Goal: Task Accomplishment & Management: Complete application form

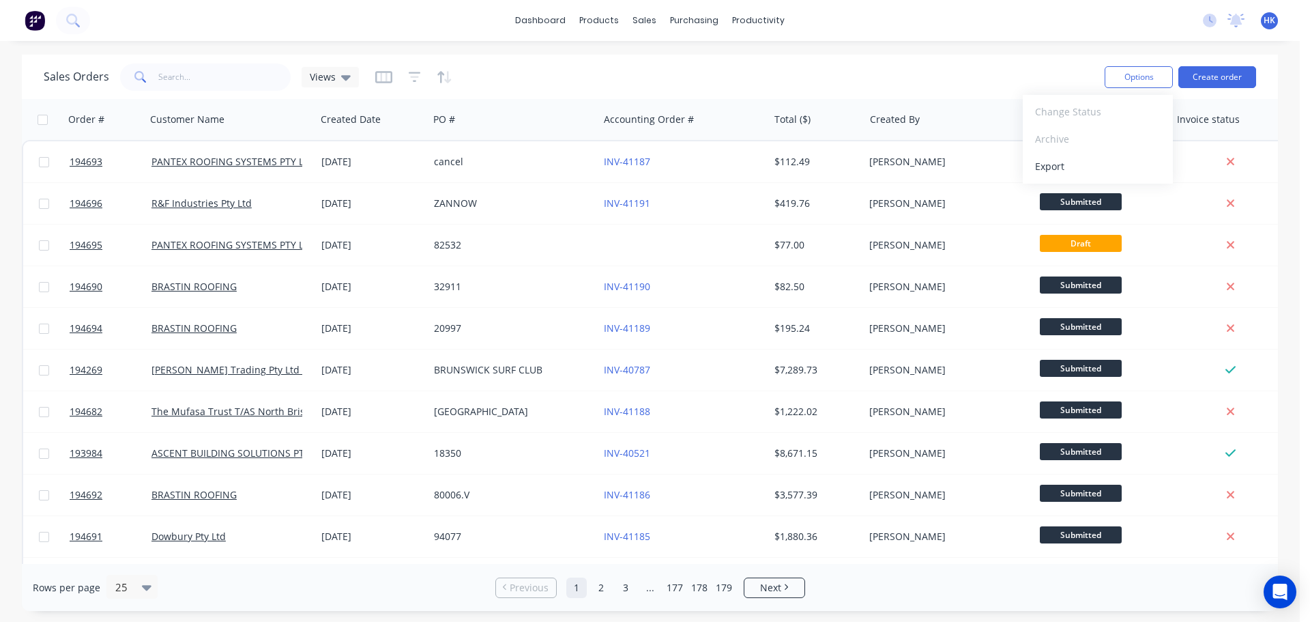
click at [966, 85] on div "Sales Orders Views" at bounding box center [569, 76] width 1050 height 33
click at [649, 23] on div "sales" at bounding box center [645, 20] width 38 height 20
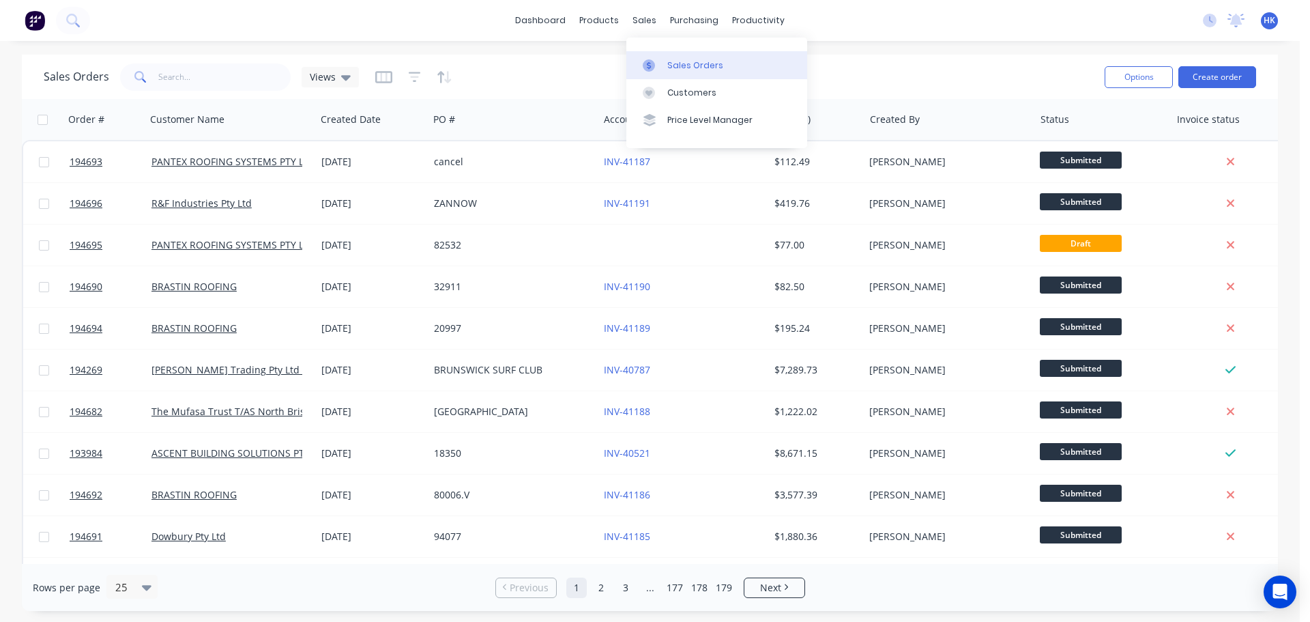
drag, startPoint x: 680, startPoint y: 62, endPoint x: 669, endPoint y: 74, distance: 15.9
click at [680, 62] on div "Sales Orders" at bounding box center [695, 65] width 56 height 12
click at [695, 66] on div "Sales Orders" at bounding box center [695, 65] width 56 height 12
click at [681, 68] on div "Sales Orders" at bounding box center [695, 65] width 56 height 12
drag, startPoint x: 553, startPoint y: 73, endPoint x: 538, endPoint y: 69, distance: 14.9
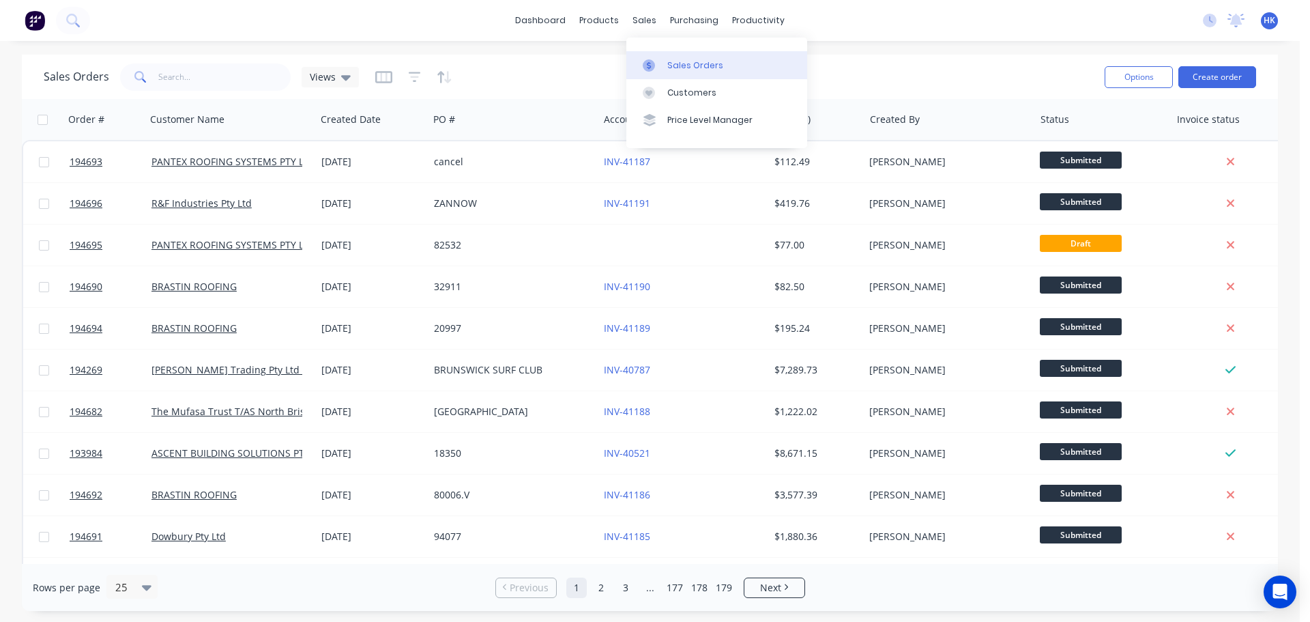
click at [550, 72] on div "Sales Orders Views" at bounding box center [569, 76] width 1050 height 33
click at [1207, 83] on button "Create order" at bounding box center [1218, 77] width 78 height 22
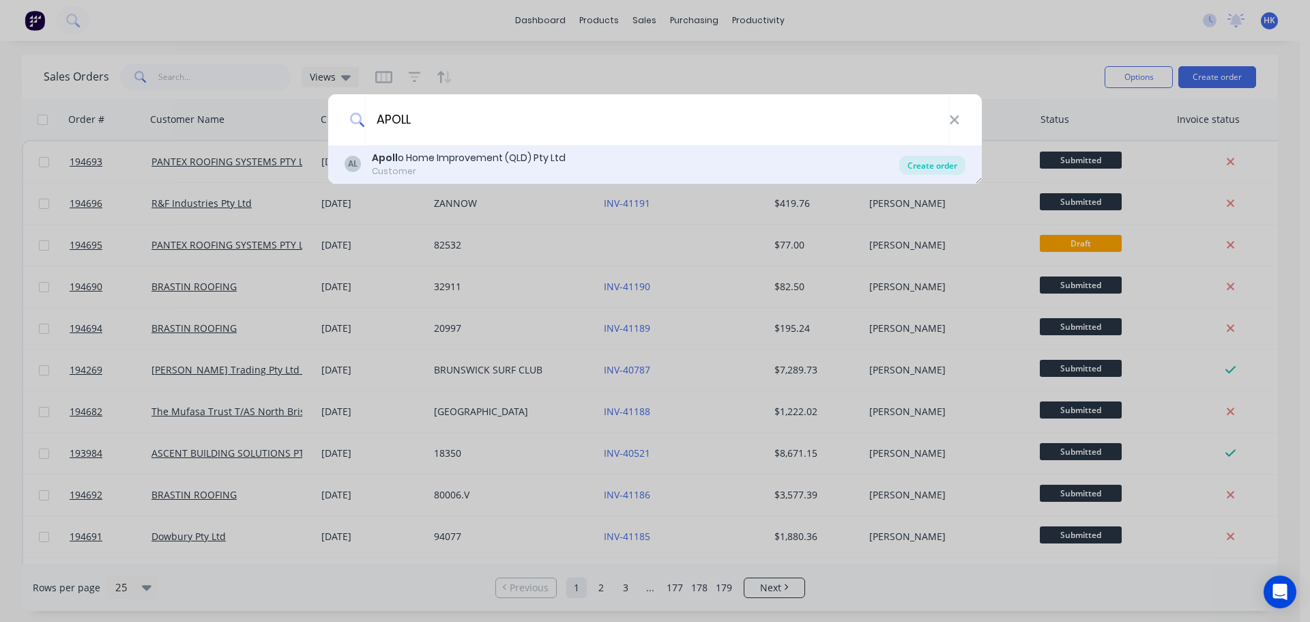
type input "APOLL"
click at [938, 167] on div "Create order" at bounding box center [932, 165] width 66 height 19
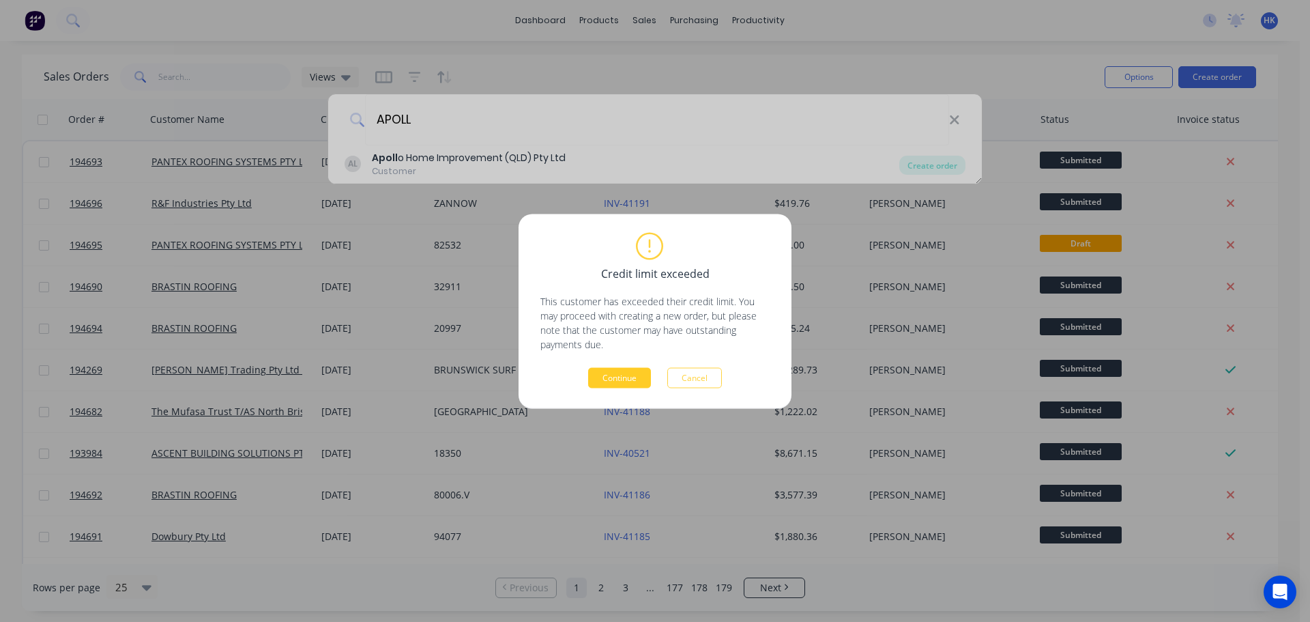
click at [601, 379] on button "Continue" at bounding box center [619, 377] width 63 height 20
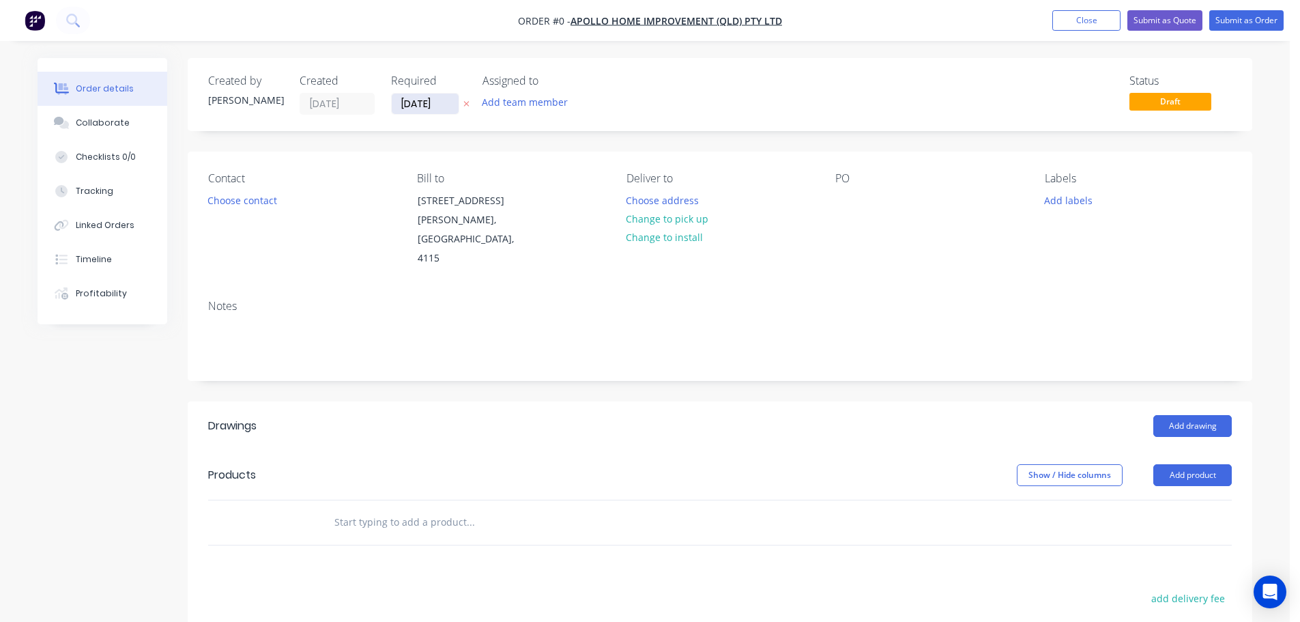
click at [420, 111] on input "03/10/25" at bounding box center [425, 103] width 67 height 20
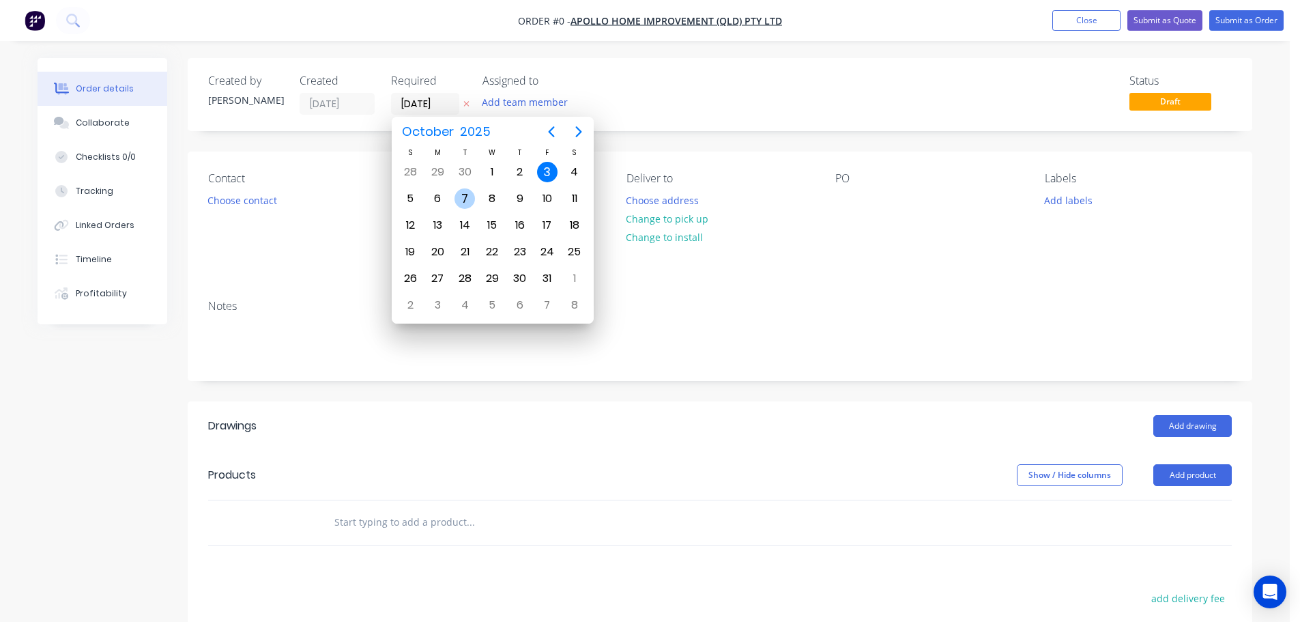
click at [459, 200] on div "7" at bounding box center [465, 198] width 20 height 20
type input "07/10/25"
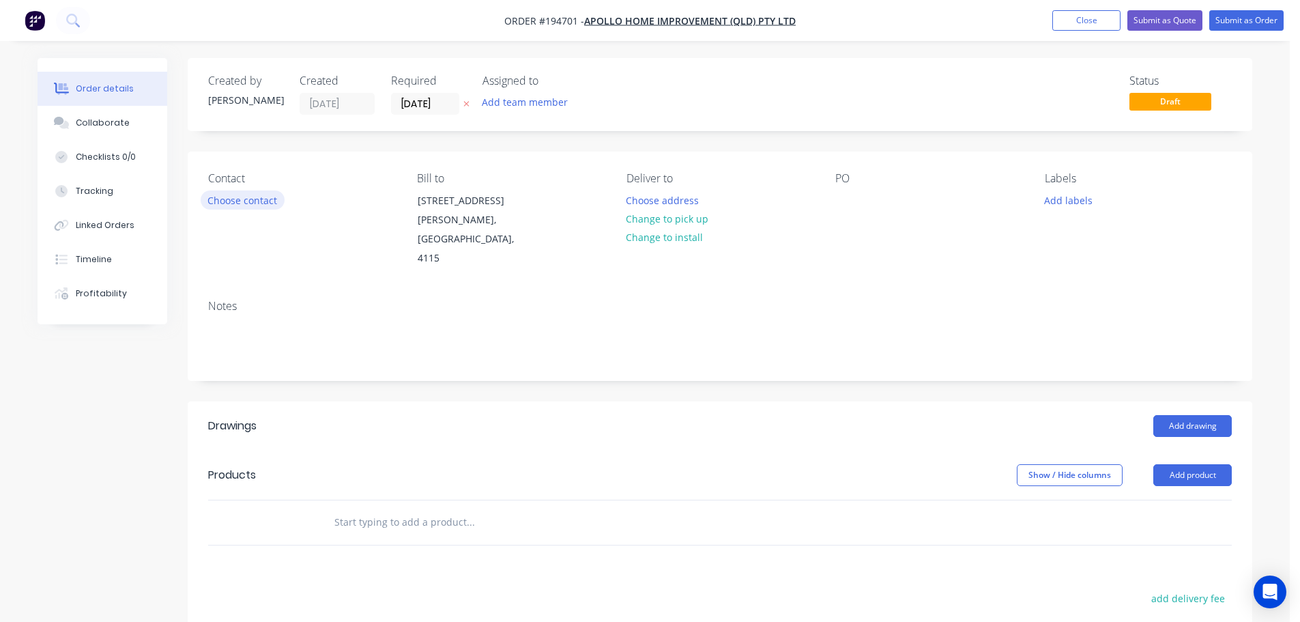
click at [236, 196] on button "Choose contact" at bounding box center [243, 199] width 84 height 18
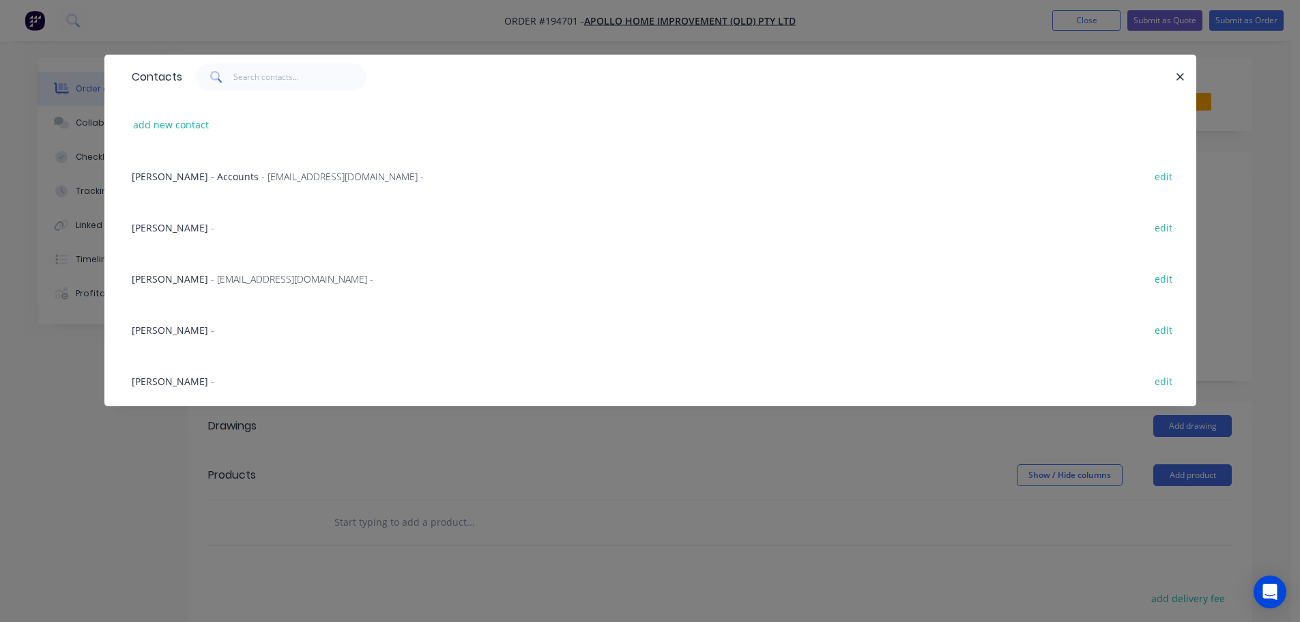
click at [211, 284] on span "- maried@apollopatios.com.au -" at bounding box center [292, 278] width 162 height 13
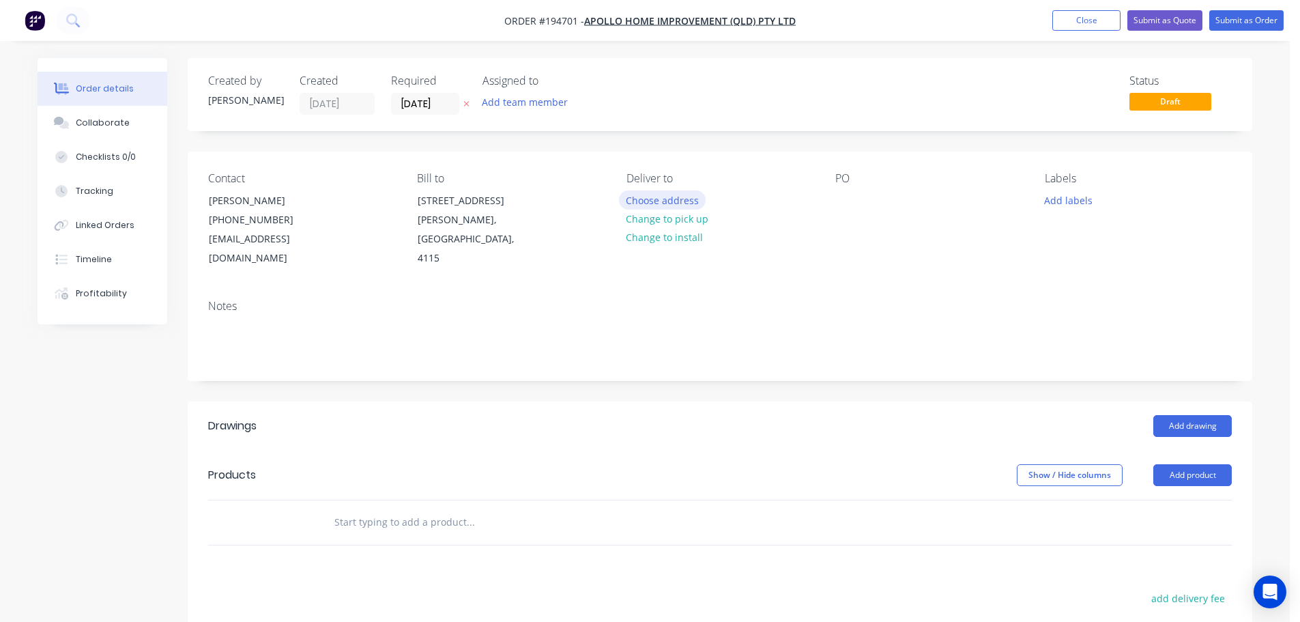
click at [633, 207] on button "Choose address" at bounding box center [662, 199] width 87 height 18
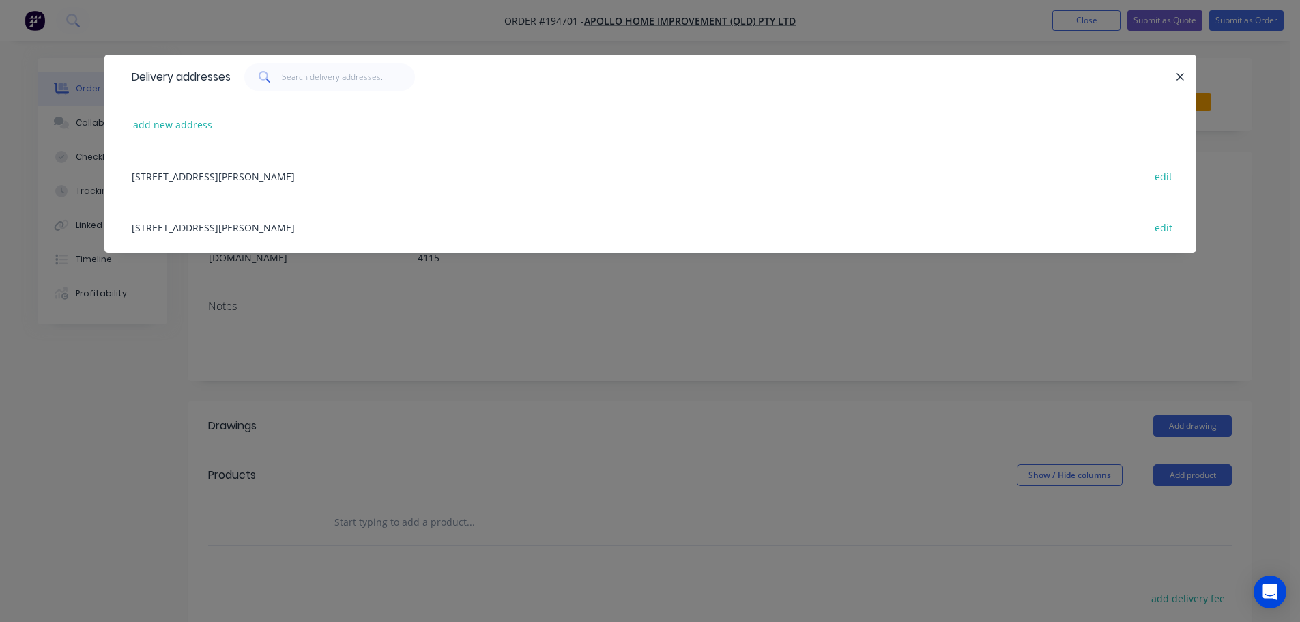
click at [396, 229] on div "29 CORYMBIA PL, (STORE), PARKINSON, Queensland, Australia, 4115 edit" at bounding box center [650, 226] width 1051 height 51
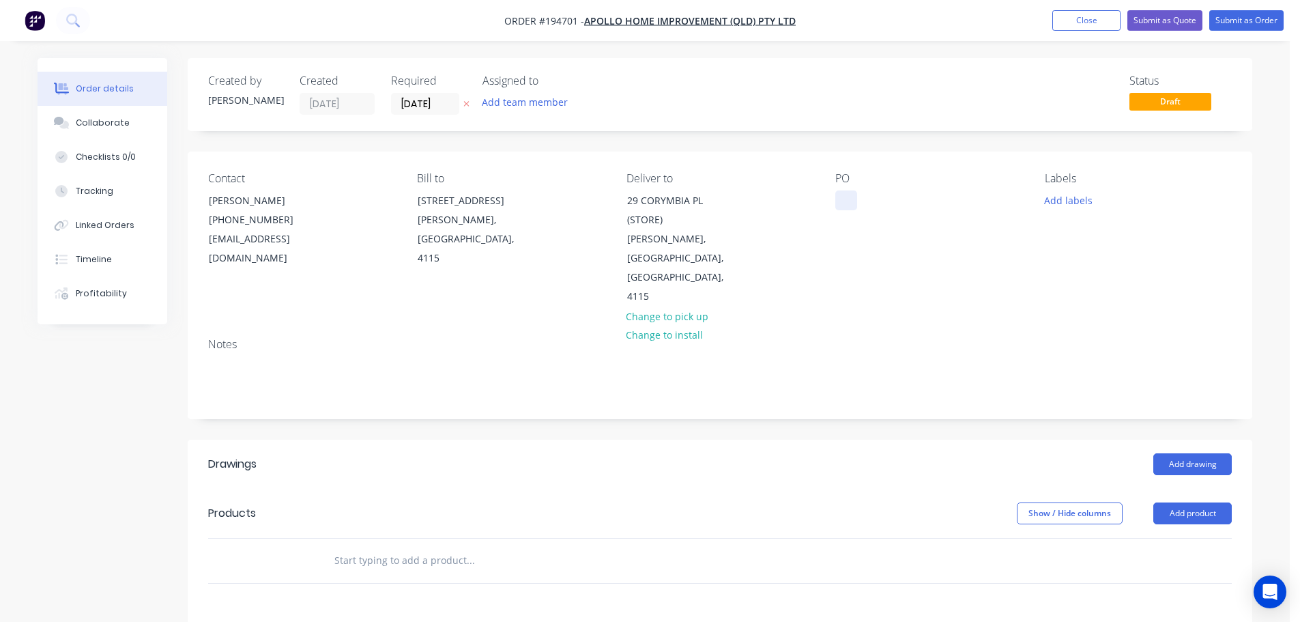
click at [850, 209] on div at bounding box center [846, 200] width 22 height 20
click at [1092, 192] on button "Add labels" at bounding box center [1068, 199] width 63 height 18
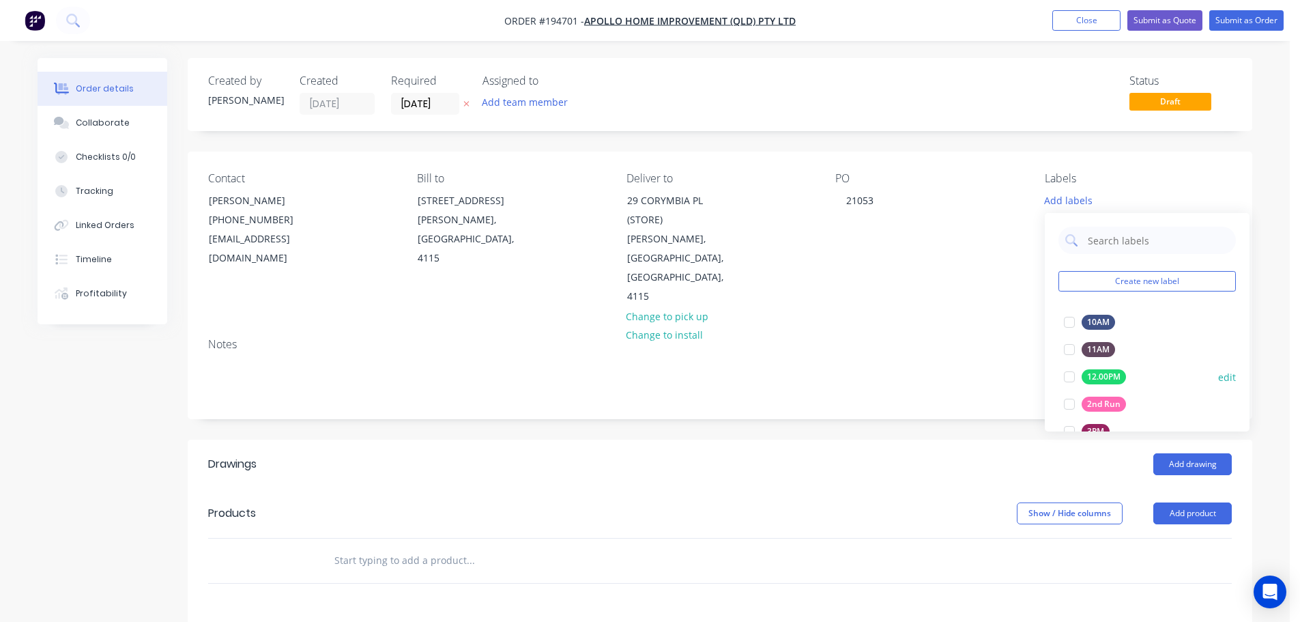
click at [1069, 403] on div at bounding box center [1069, 403] width 27 height 27
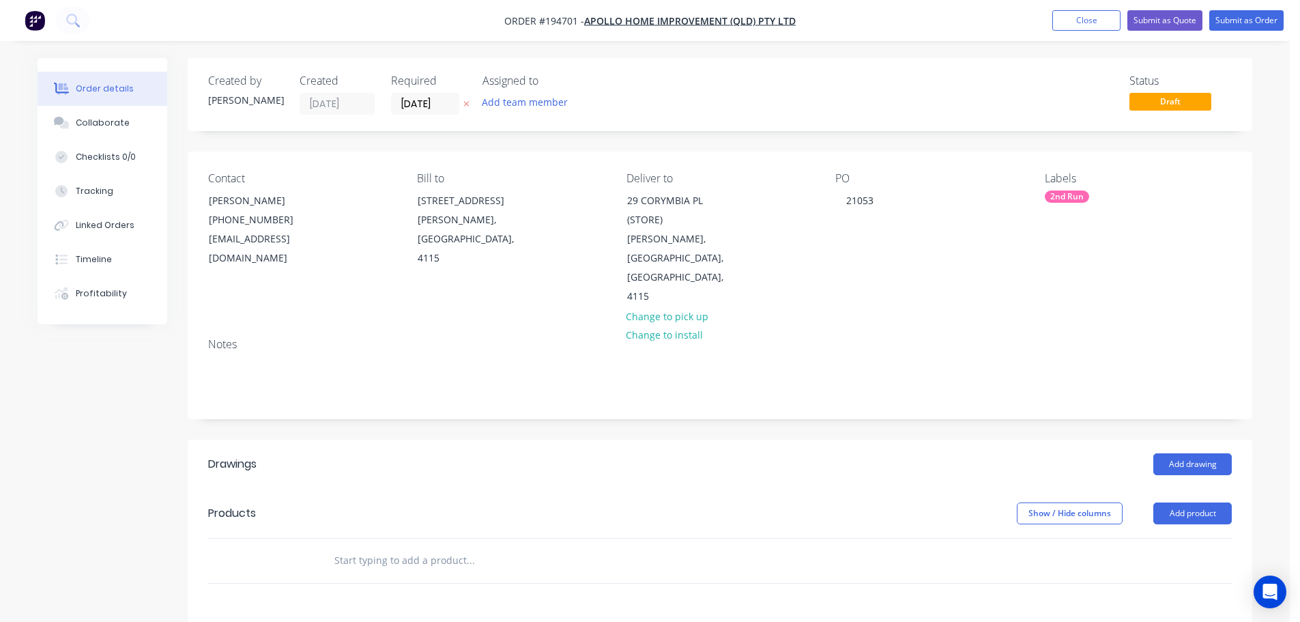
click at [990, 453] on div "Add drawing" at bounding box center [829, 464] width 806 height 22
click at [1208, 453] on button "Add drawing" at bounding box center [1192, 464] width 78 height 22
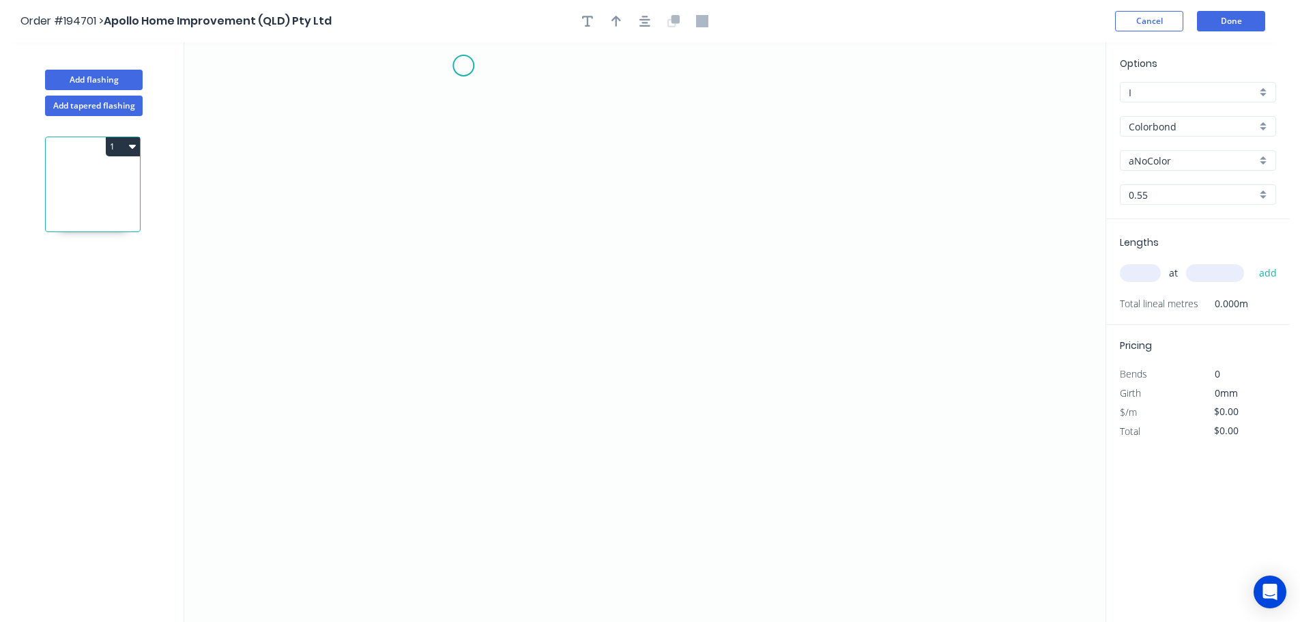
click at [463, 66] on icon "0" at bounding box center [644, 331] width 921 height 579
click at [470, 280] on icon "0" at bounding box center [644, 331] width 921 height 579
click at [419, 321] on icon "0 ?" at bounding box center [644, 331] width 921 height 579
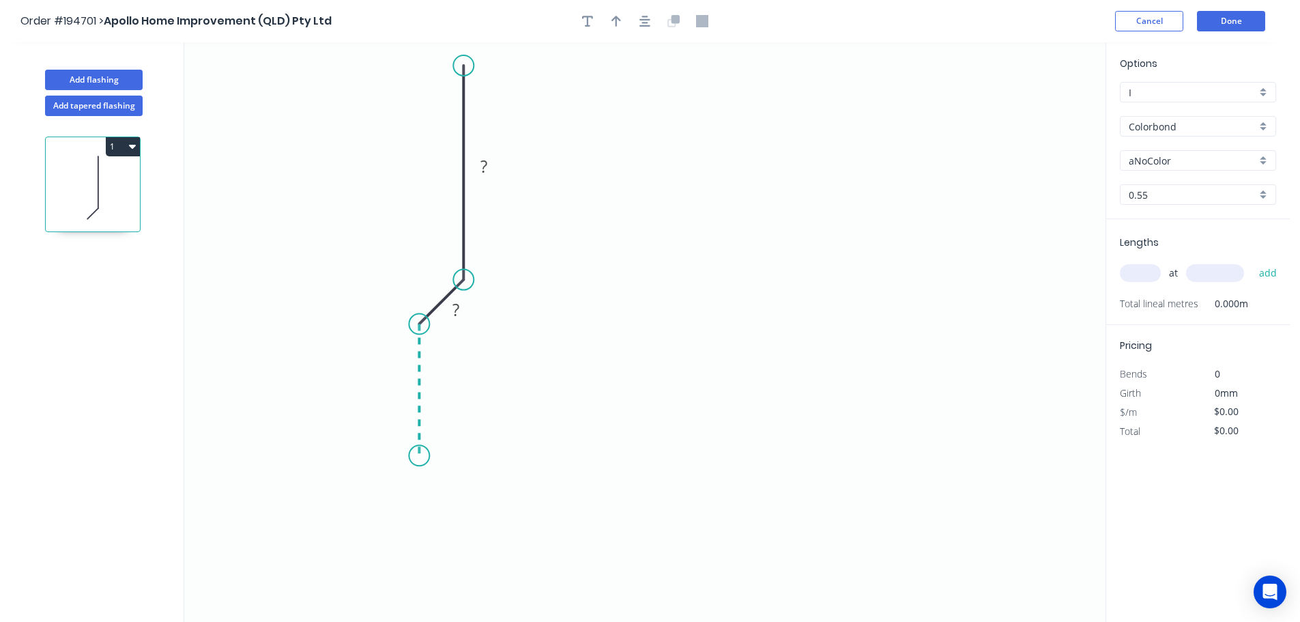
click at [410, 456] on icon "0 ? ?" at bounding box center [644, 331] width 921 height 579
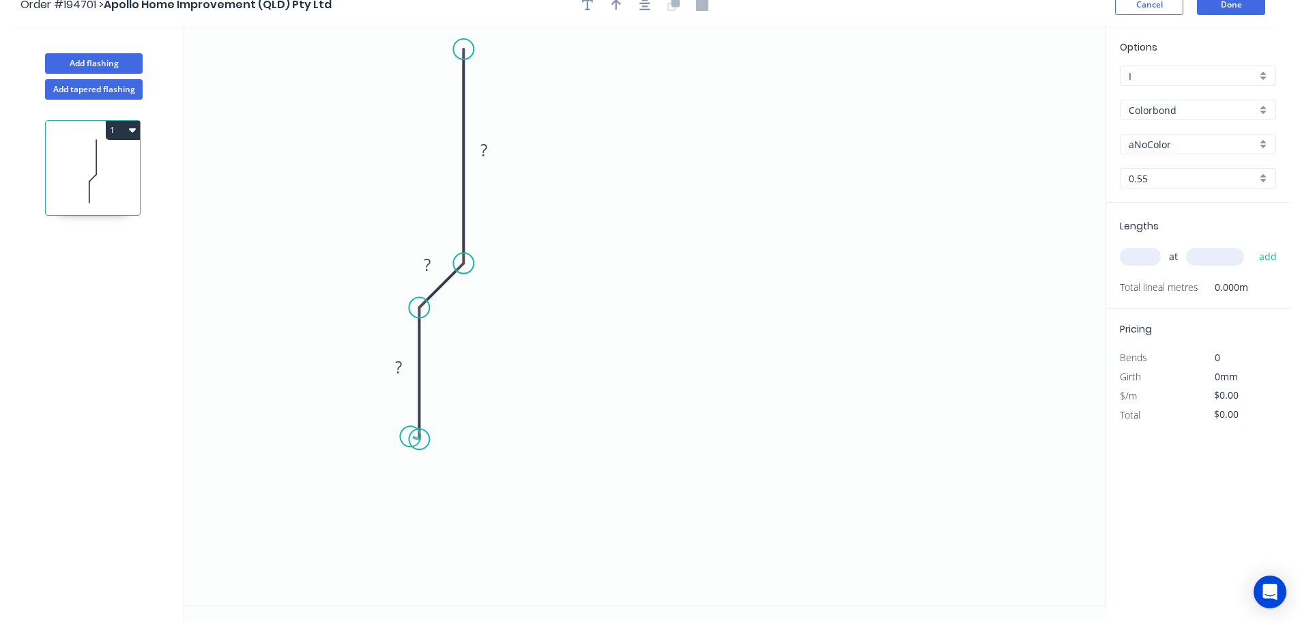
scroll to position [25, 0]
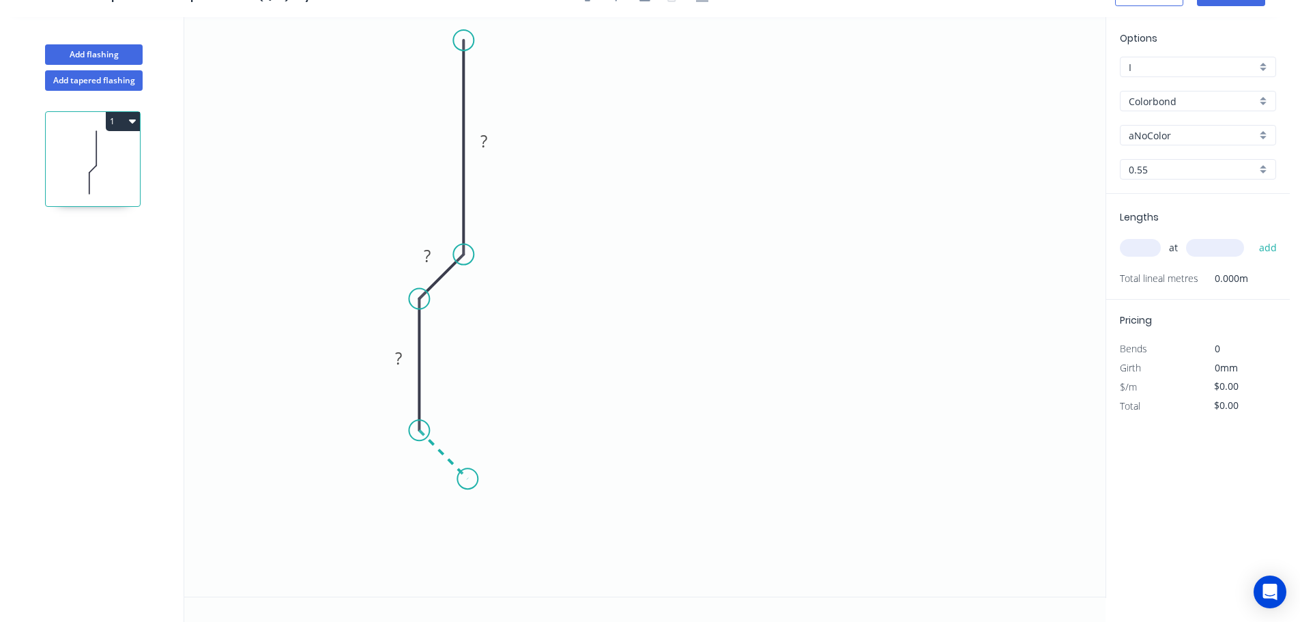
click at [467, 480] on icon "0 ? ? ?" at bounding box center [644, 306] width 921 height 579
click at [461, 588] on icon "0 ? ? ? ?" at bounding box center [644, 306] width 921 height 579
drag, startPoint x: 461, startPoint y: 37, endPoint x: 456, endPoint y: 57, distance: 21.2
click at [456, 57] on circle at bounding box center [463, 56] width 20 height 20
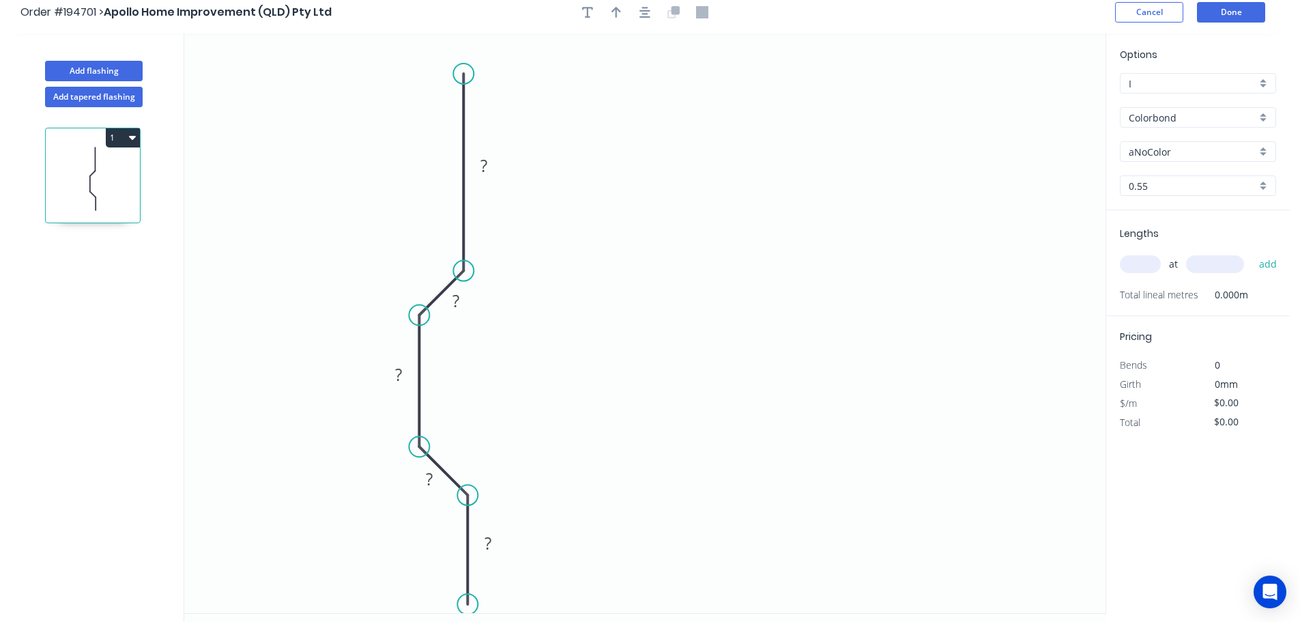
scroll to position [0, 0]
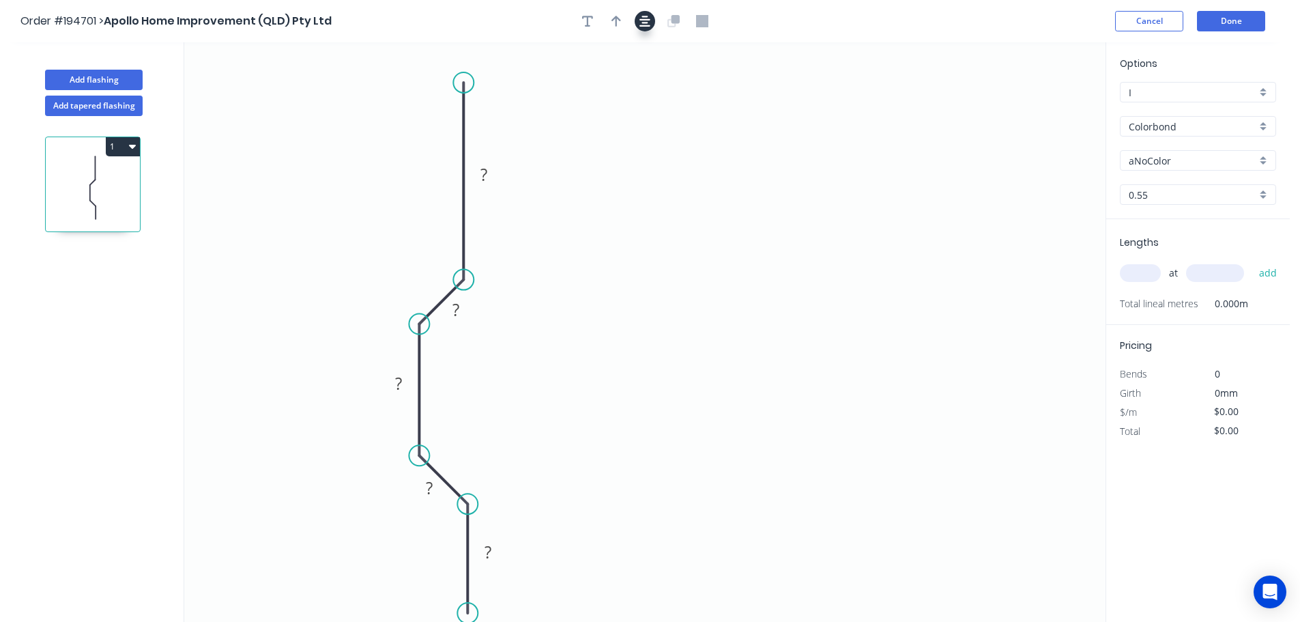
click at [644, 25] on icon "button" at bounding box center [644, 21] width 11 height 12
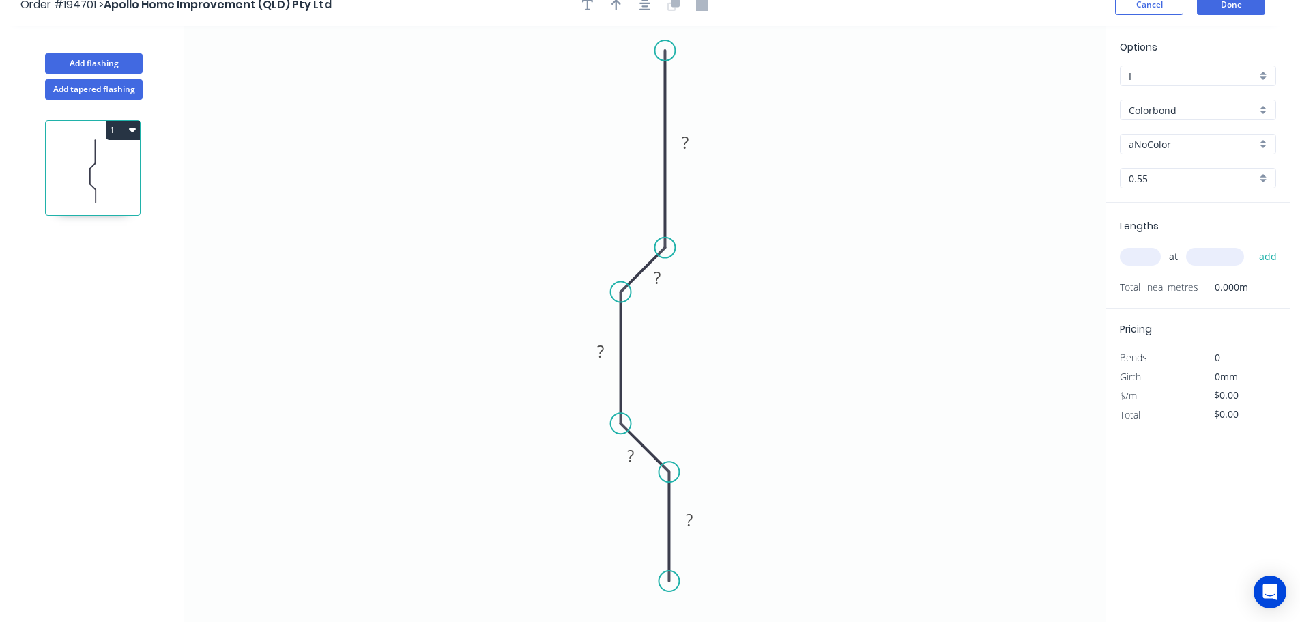
scroll to position [25, 0]
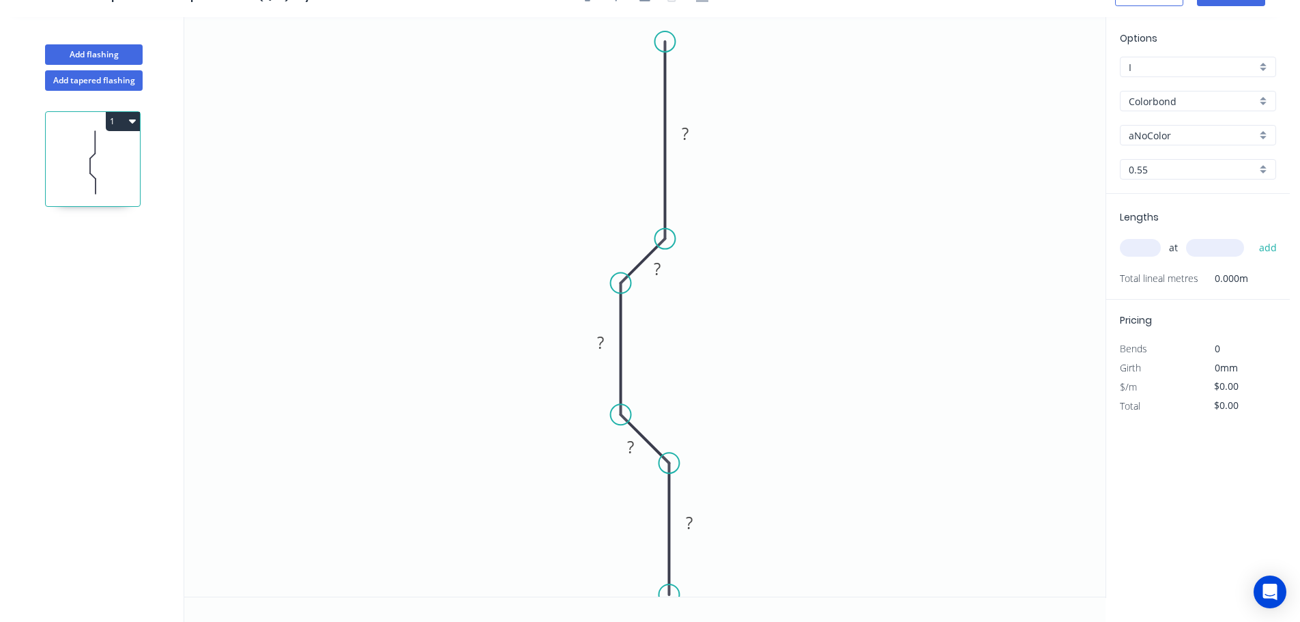
drag, startPoint x: 674, startPoint y: 579, endPoint x: 672, endPoint y: 589, distance: 9.8
click at [672, 596] on div "0 ? ? ? ? ?" at bounding box center [644, 307] width 921 height 580
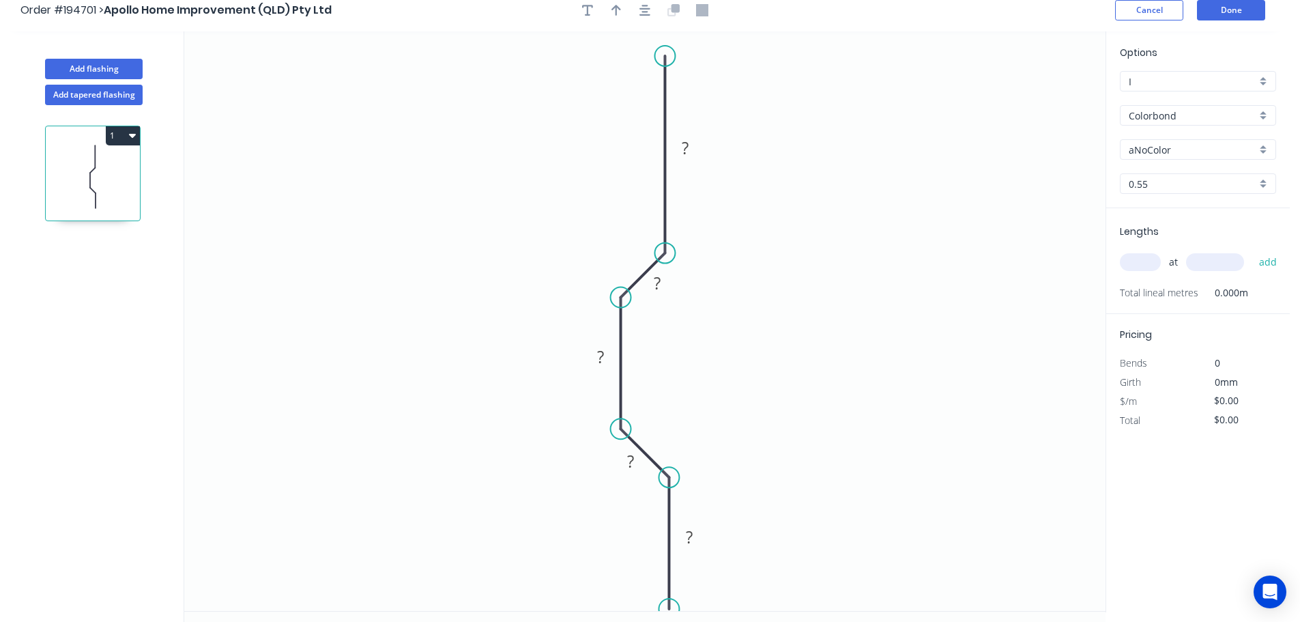
scroll to position [0, 0]
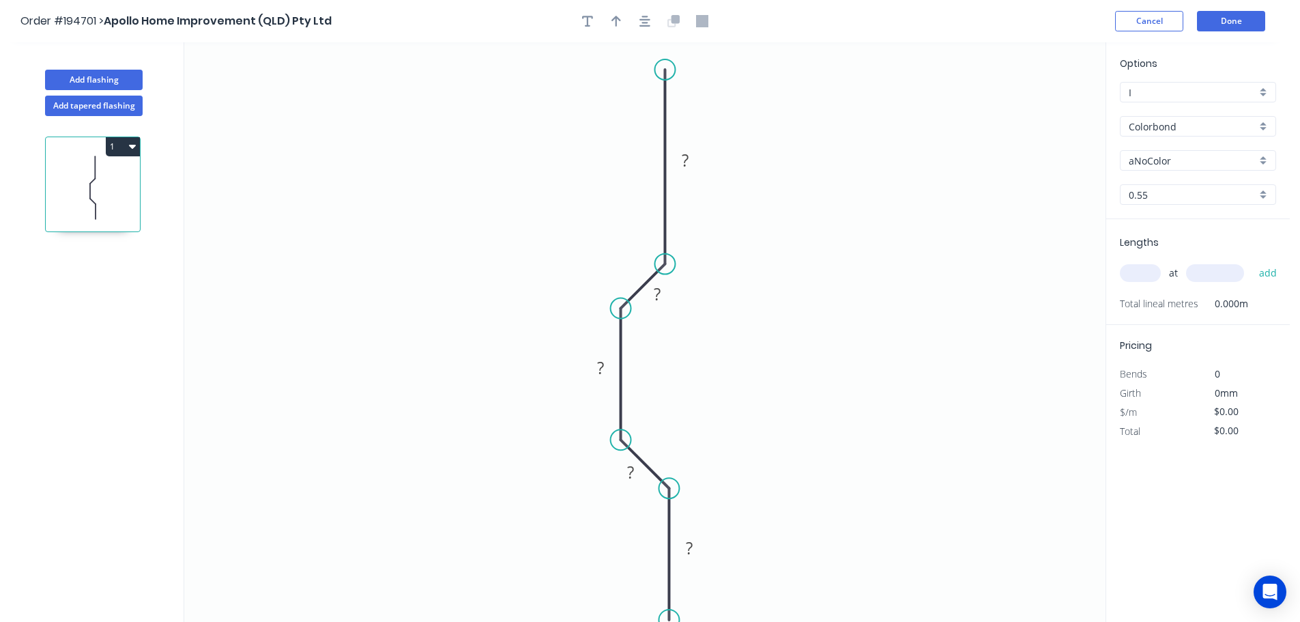
drag, startPoint x: 663, startPoint y: 64, endPoint x: 662, endPoint y: 71, distance: 6.9
click at [662, 70] on circle at bounding box center [664, 69] width 20 height 20
drag, startPoint x: 665, startPoint y: 64, endPoint x: 666, endPoint y: 71, distance: 7.0
click at [666, 71] on circle at bounding box center [664, 71] width 20 height 20
click at [650, 27] on button "button" at bounding box center [645, 21] width 20 height 20
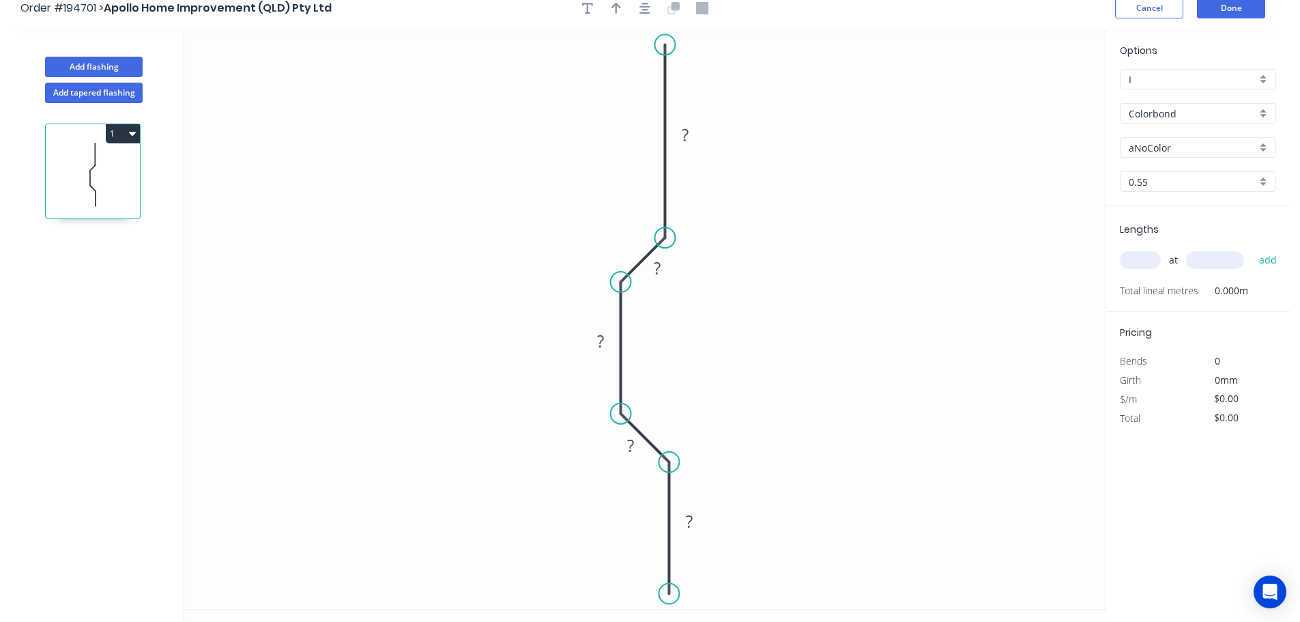
scroll to position [25, 0]
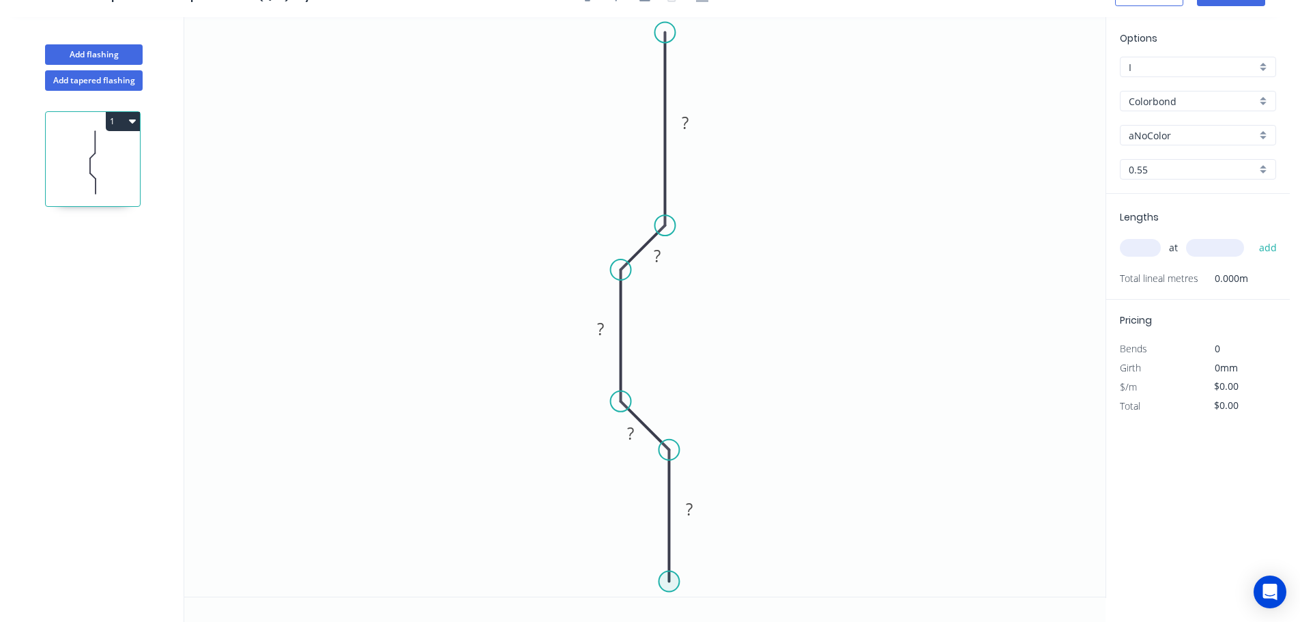
click at [674, 583] on circle at bounding box center [669, 581] width 20 height 20
drag, startPoint x: 678, startPoint y: 581, endPoint x: 672, endPoint y: 589, distance: 10.7
click at [673, 592] on circle at bounding box center [669, 591] width 20 height 20
click at [670, 587] on circle at bounding box center [669, 591] width 20 height 20
click at [891, 585] on icon "0 ? ? ? ? ?" at bounding box center [644, 306] width 921 height 579
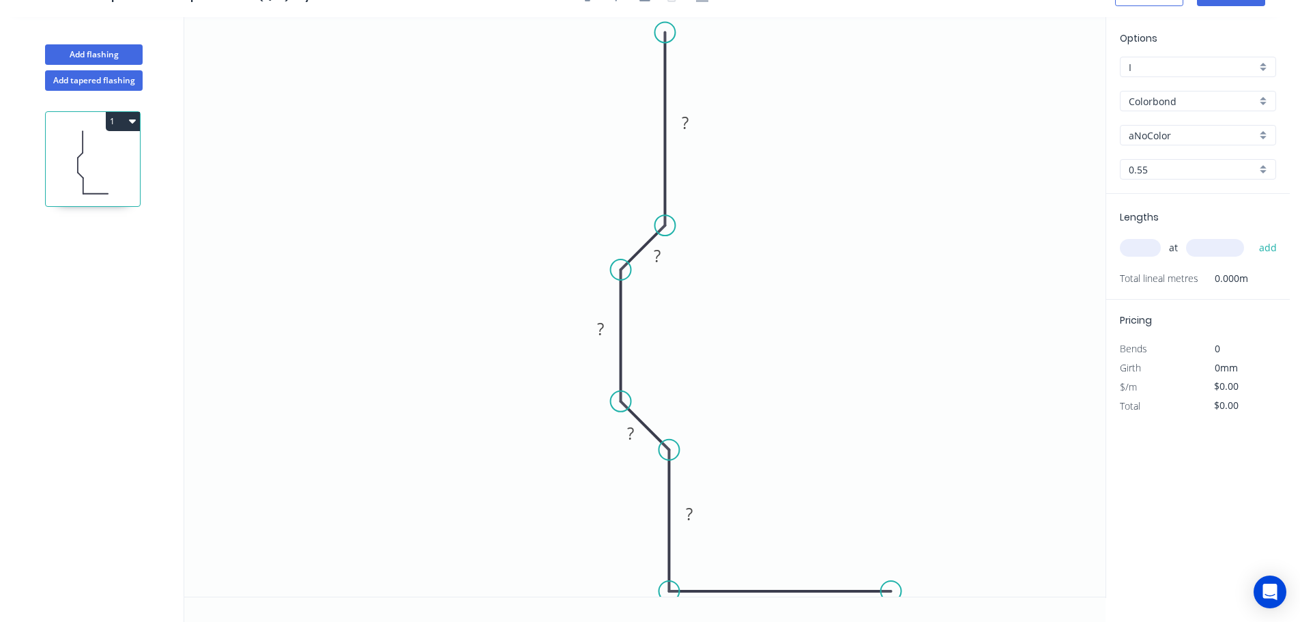
scroll to position [0, 0]
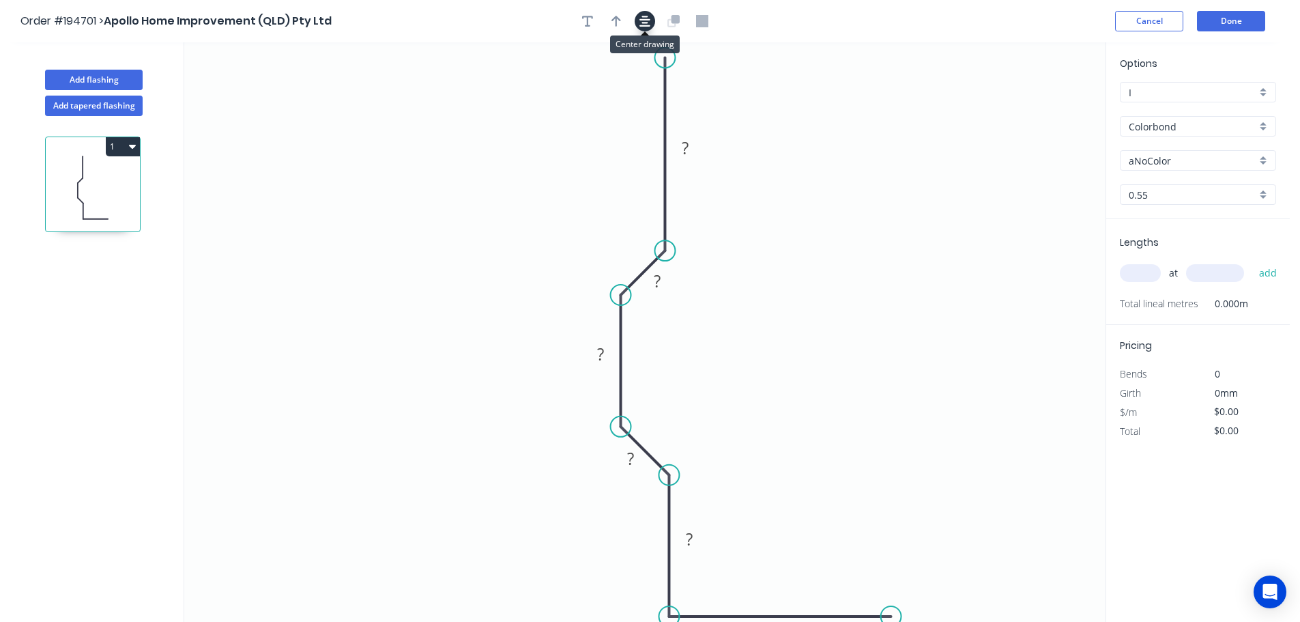
click at [647, 14] on button "button" at bounding box center [645, 21] width 20 height 20
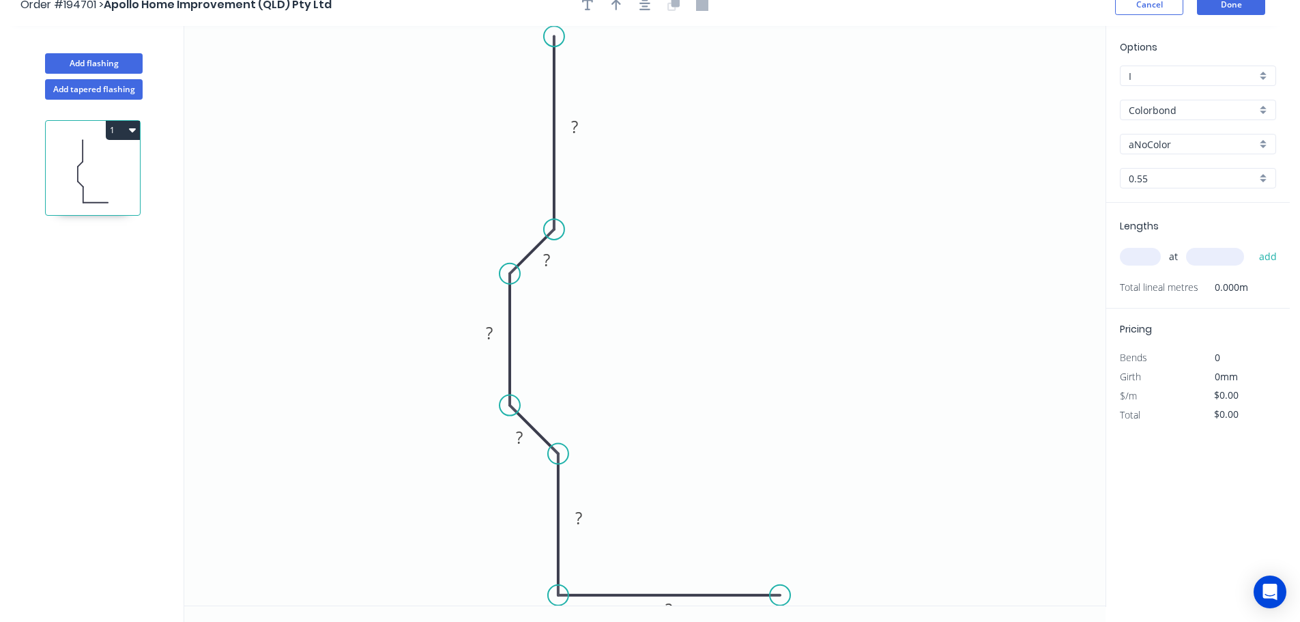
scroll to position [25, 0]
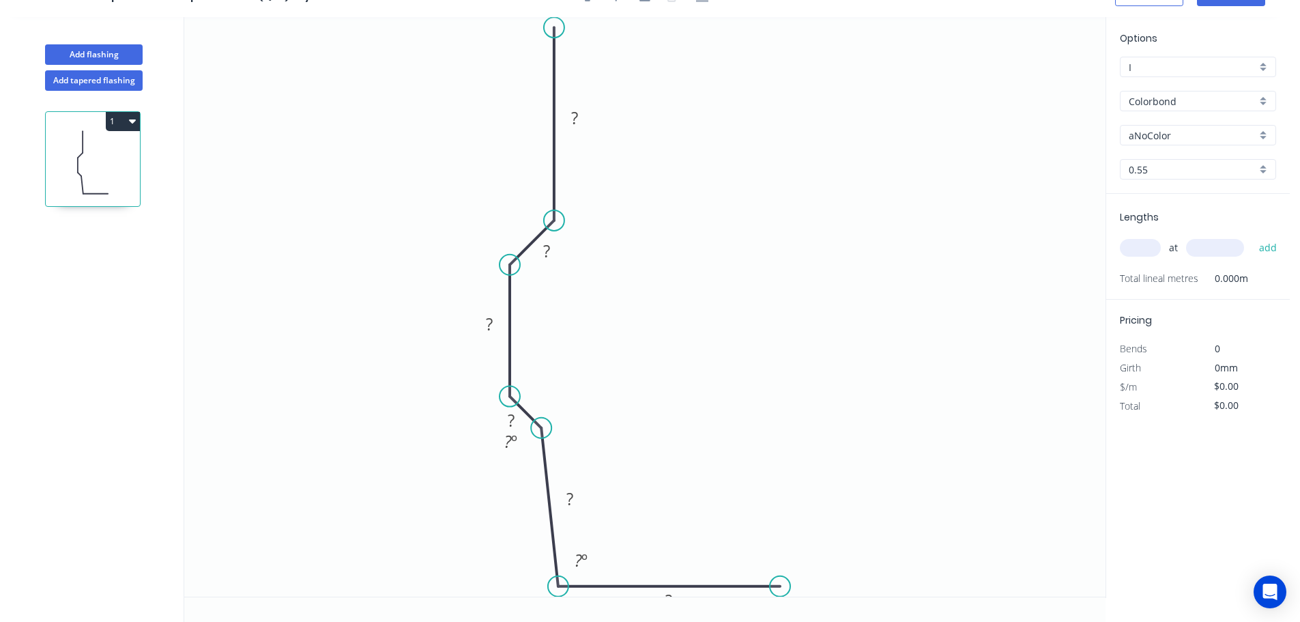
drag, startPoint x: 559, startPoint y: 440, endPoint x: 541, endPoint y: 431, distance: 19.8
click at [541, 431] on circle at bounding box center [541, 428] width 20 height 20
click at [547, 585] on circle at bounding box center [541, 586] width 20 height 20
drag, startPoint x: 514, startPoint y: 259, endPoint x: 526, endPoint y: 245, distance: 18.4
click at [526, 245] on circle at bounding box center [525, 249] width 20 height 20
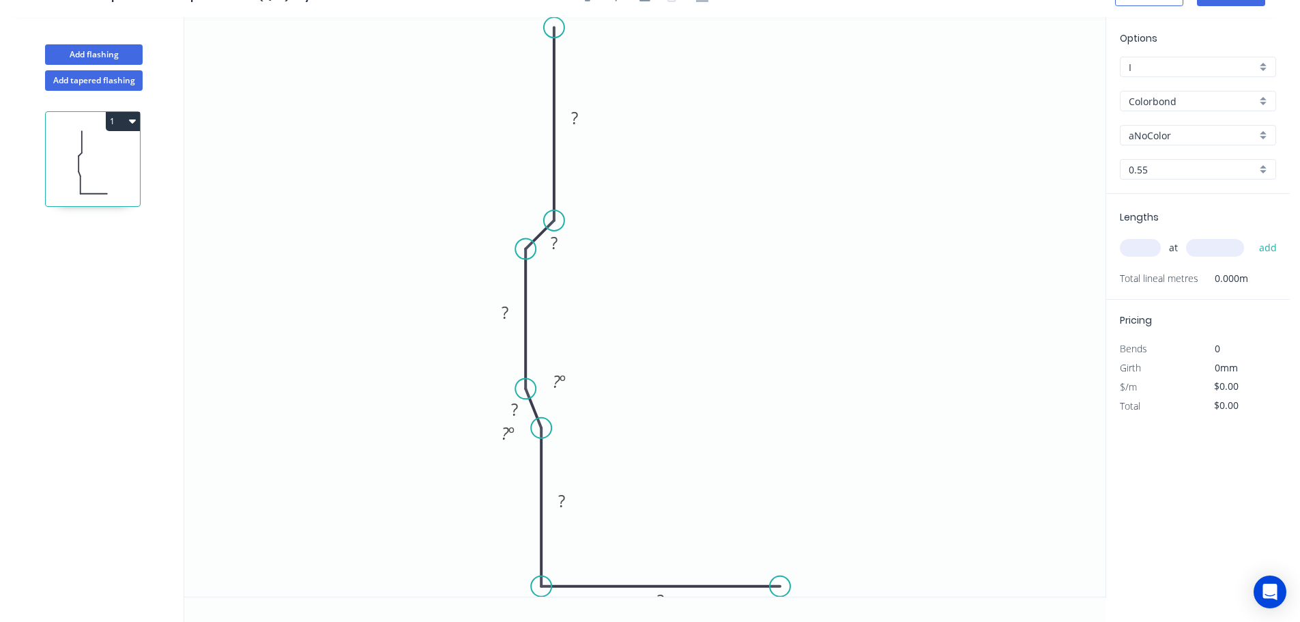
drag, startPoint x: 514, startPoint y: 397, endPoint x: 521, endPoint y: 389, distance: 11.1
click at [521, 389] on circle at bounding box center [525, 388] width 20 height 20
drag, startPoint x: 545, startPoint y: 428, endPoint x: 558, endPoint y: 434, distance: 15.0
click at [558, 433] on circle at bounding box center [559, 432] width 20 height 20
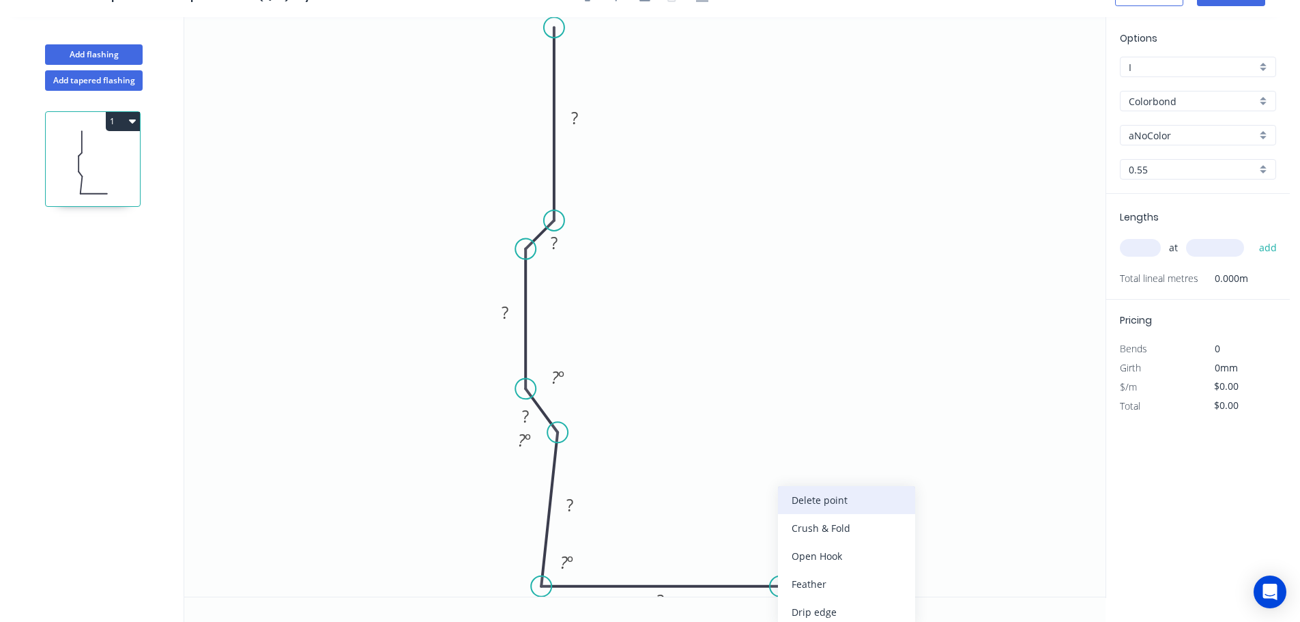
click at [809, 504] on div "Delete point" at bounding box center [846, 500] width 137 height 28
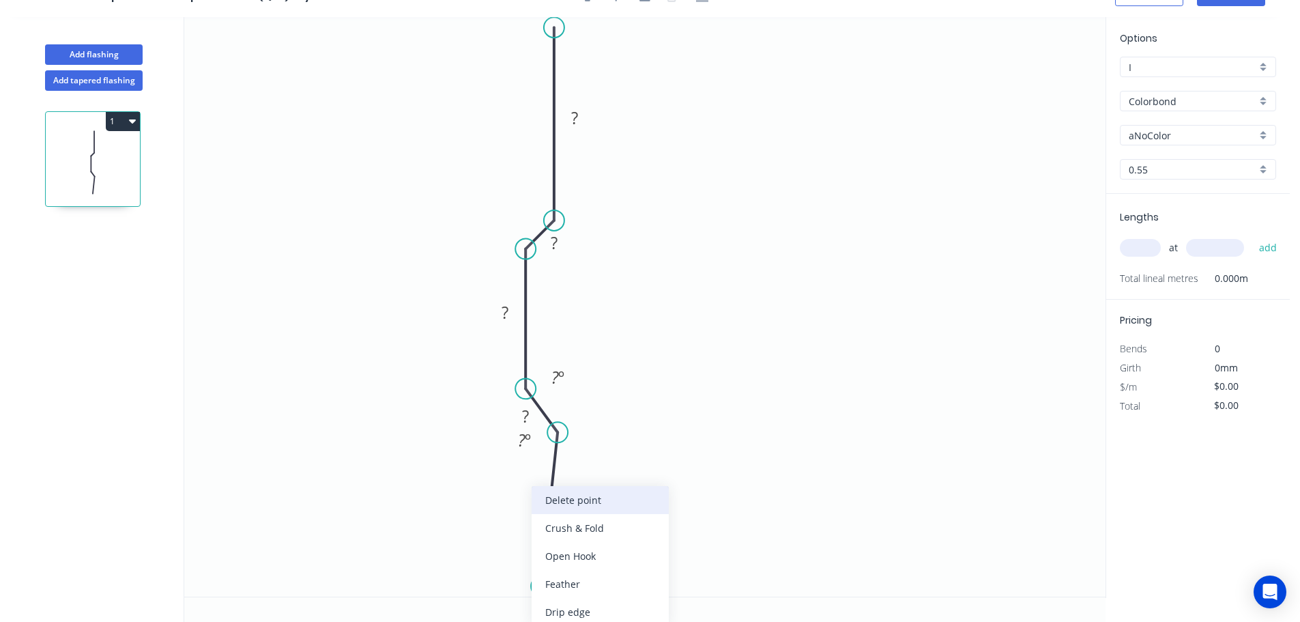
click at [607, 500] on div "Delete point" at bounding box center [600, 500] width 137 height 28
click at [560, 427] on circle at bounding box center [560, 423] width 20 height 20
click at [559, 429] on circle at bounding box center [560, 423] width 20 height 20
click at [562, 425] on circle at bounding box center [562, 425] width 20 height 20
click at [562, 422] on circle at bounding box center [562, 425] width 20 height 20
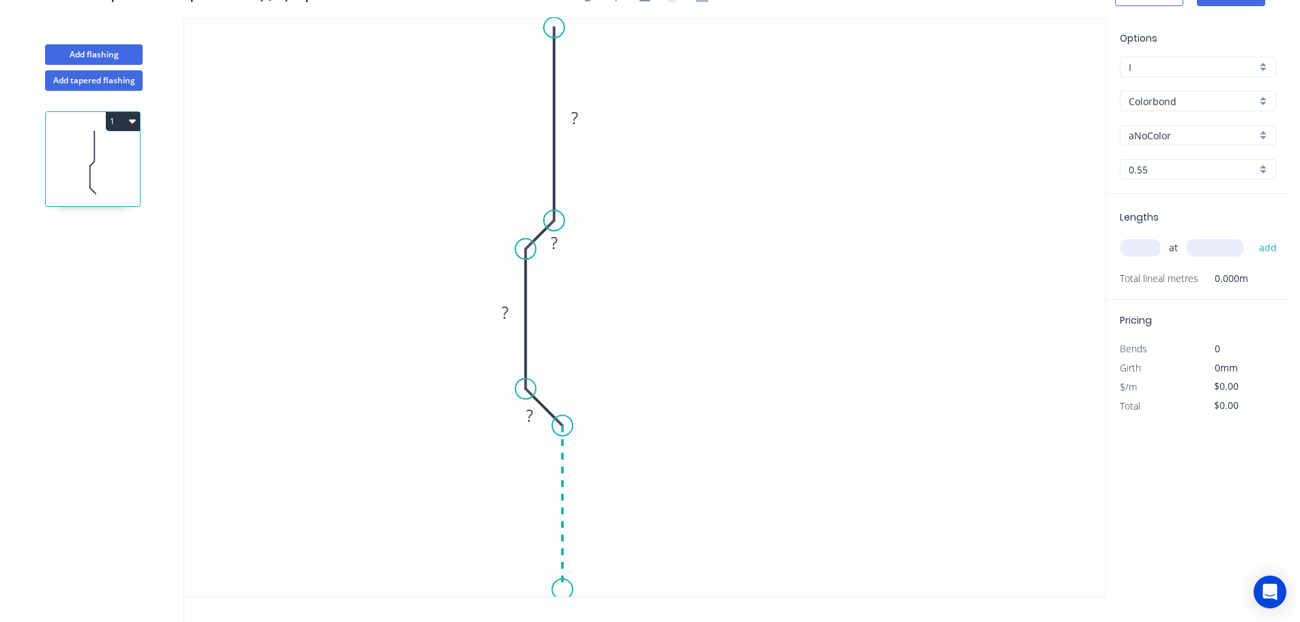
click at [558, 590] on icon "0 ? ? ? ?" at bounding box center [644, 306] width 921 height 579
click at [781, 594] on icon "0 ? ? ? ? ?" at bounding box center [644, 306] width 921 height 579
click at [788, 472] on icon "0 ? ? ? ? ? ?" at bounding box center [644, 306] width 921 height 579
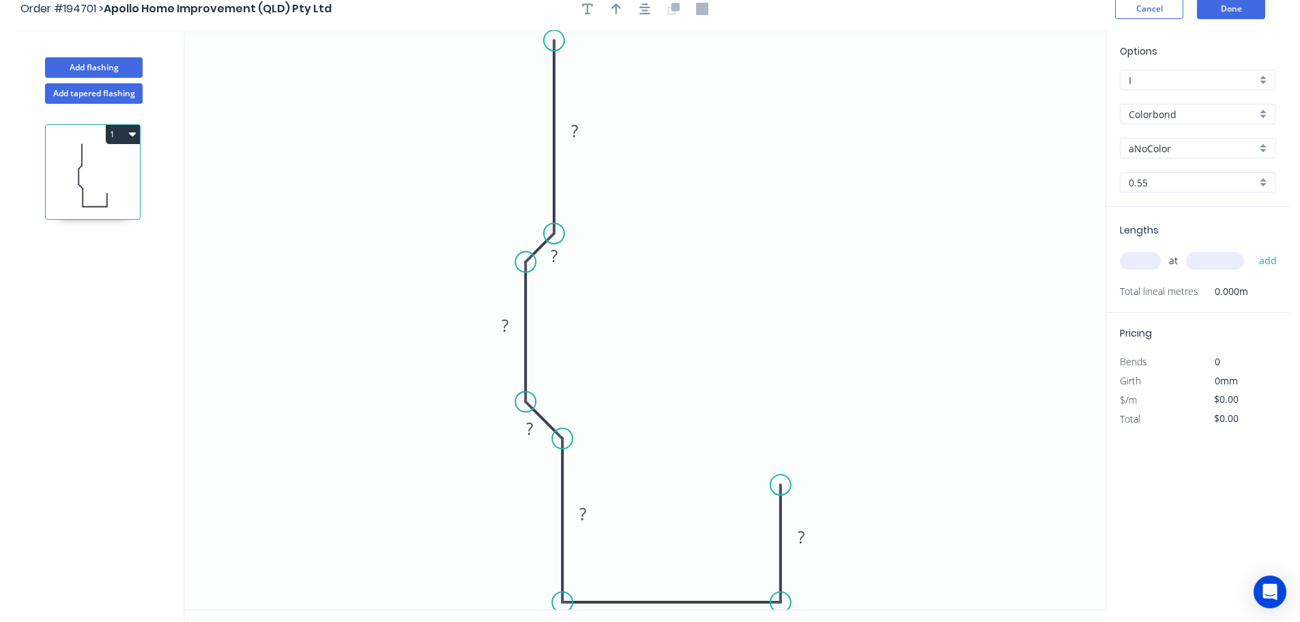
scroll to position [0, 0]
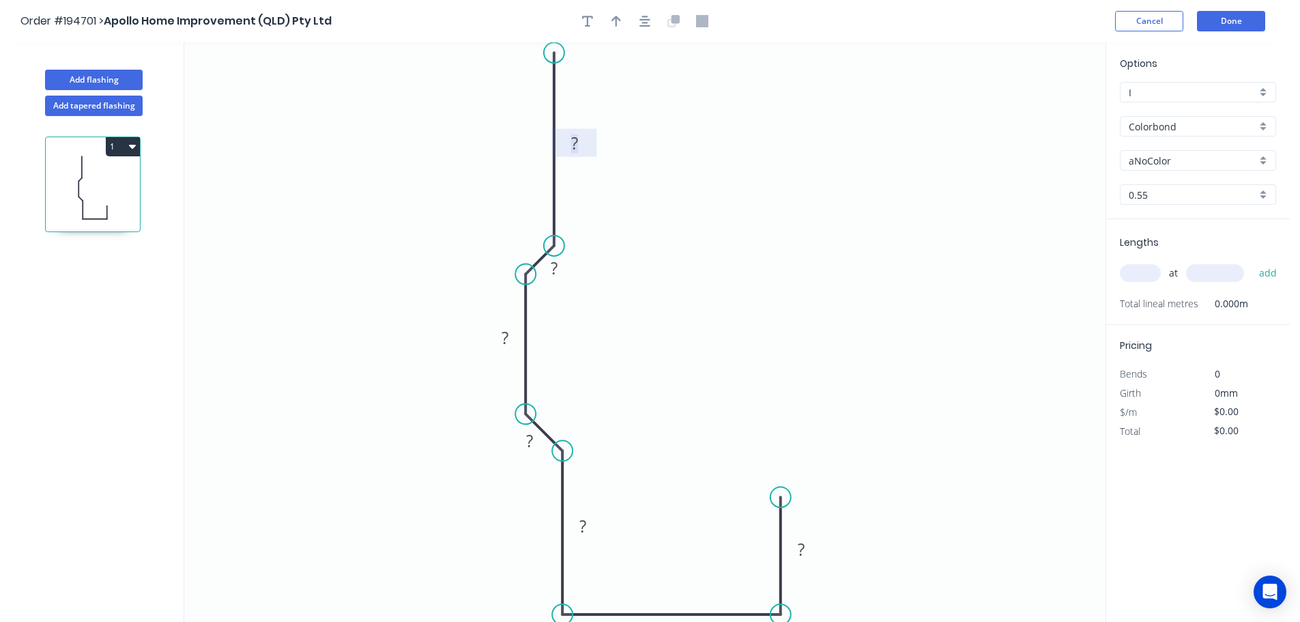
click at [588, 138] on rect at bounding box center [574, 143] width 27 height 19
click at [588, 139] on rect at bounding box center [574, 143] width 27 height 19
click at [553, 46] on circle at bounding box center [554, 48] width 20 height 20
drag, startPoint x: 646, startPoint y: 26, endPoint x: 644, endPoint y: 40, distance: 13.8
click at [646, 27] on icon "button" at bounding box center [644, 21] width 11 height 12
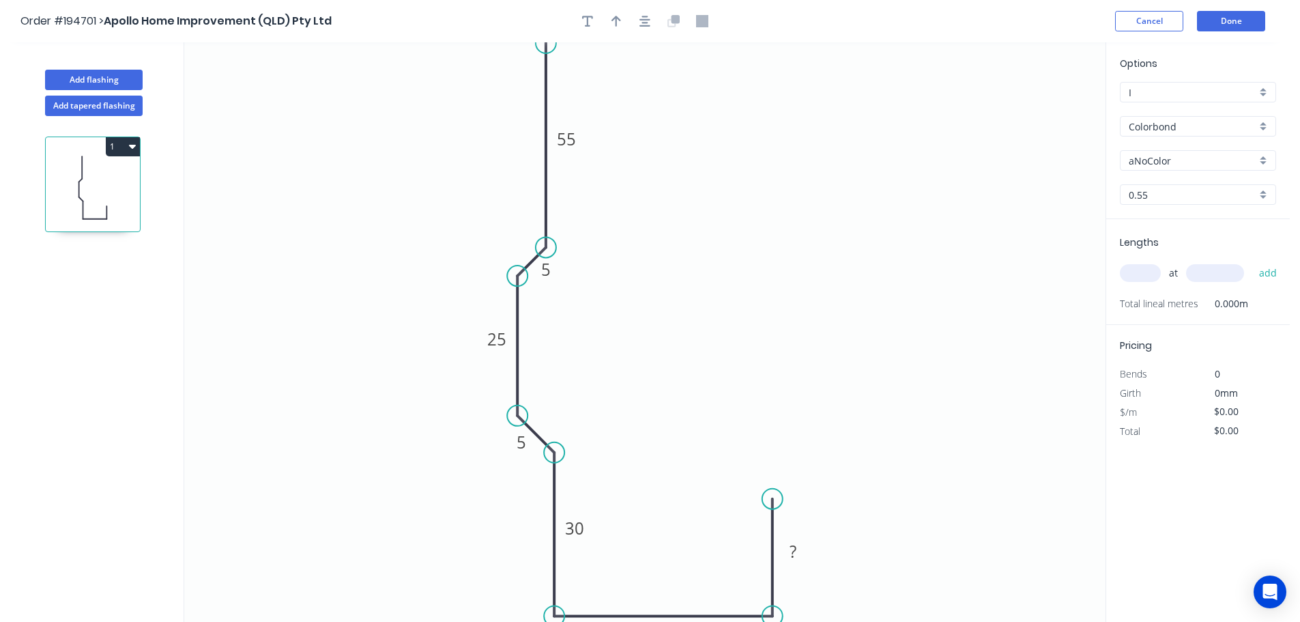
drag, startPoint x: 549, startPoint y: 52, endPoint x: 583, endPoint y: 78, distance: 42.9
click at [547, 39] on div "Order #194701 > Apollo Home Improvement (QLD) Pty Ltd Cancel Done Add flashing …" at bounding box center [645, 323] width 1290 height 647
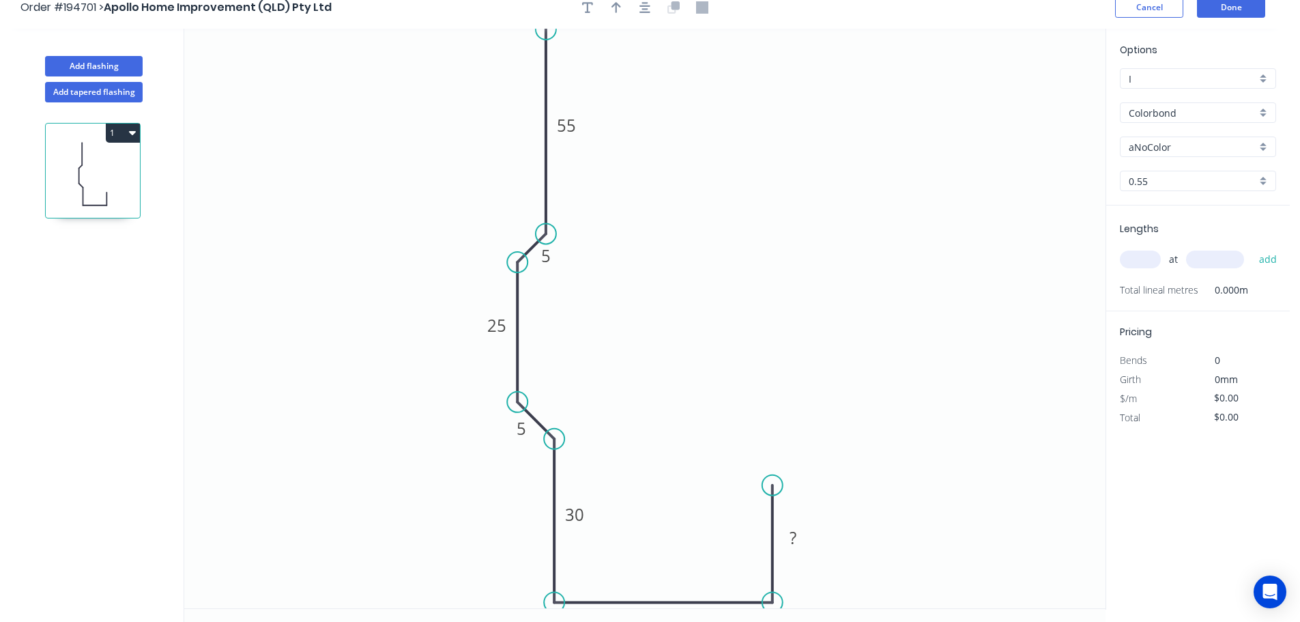
scroll to position [25, 0]
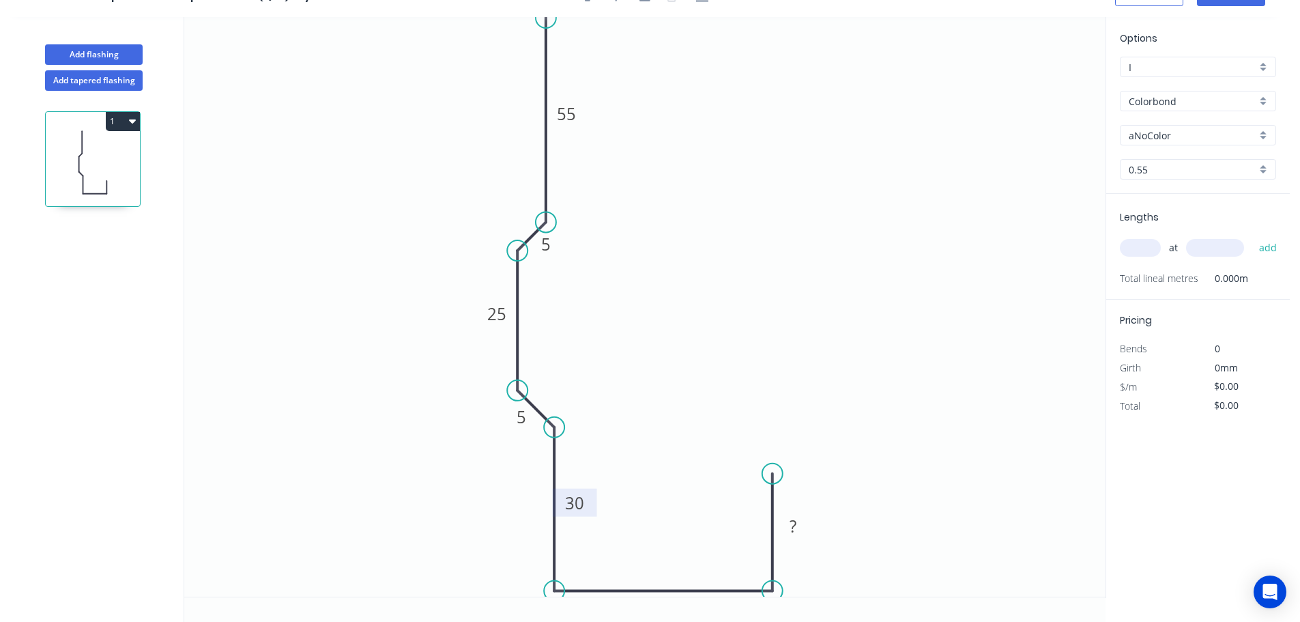
click at [574, 501] on tspan "30" at bounding box center [574, 502] width 19 height 23
type input "$10.93"
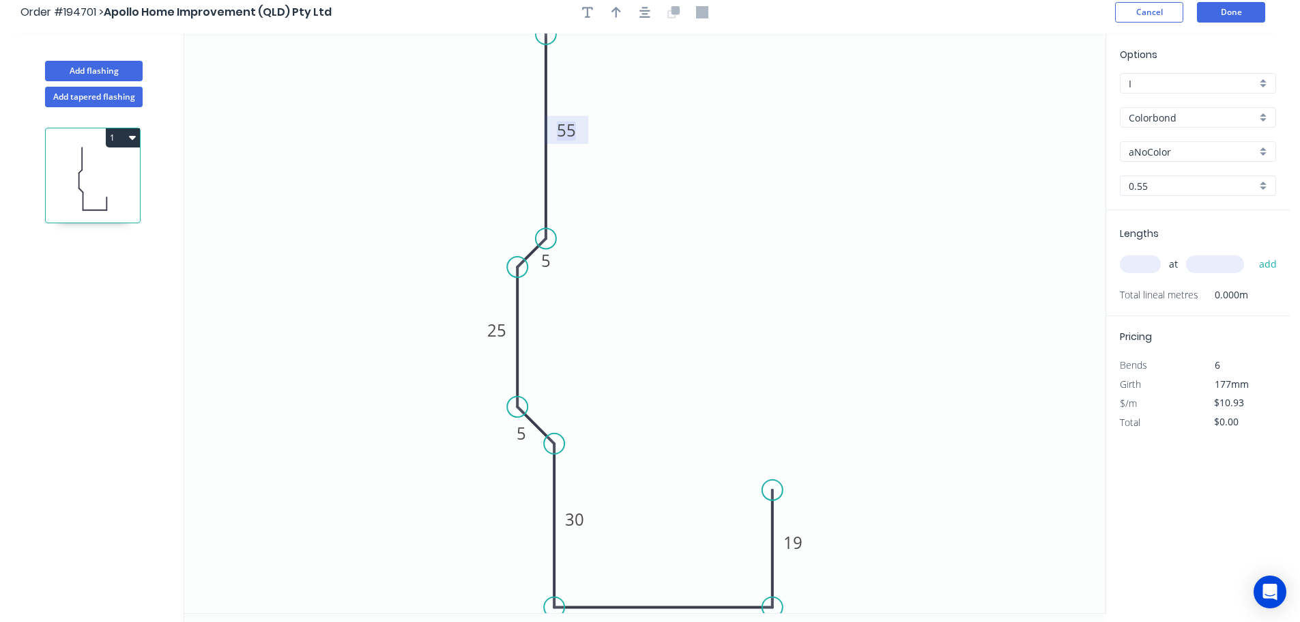
scroll to position [0, 0]
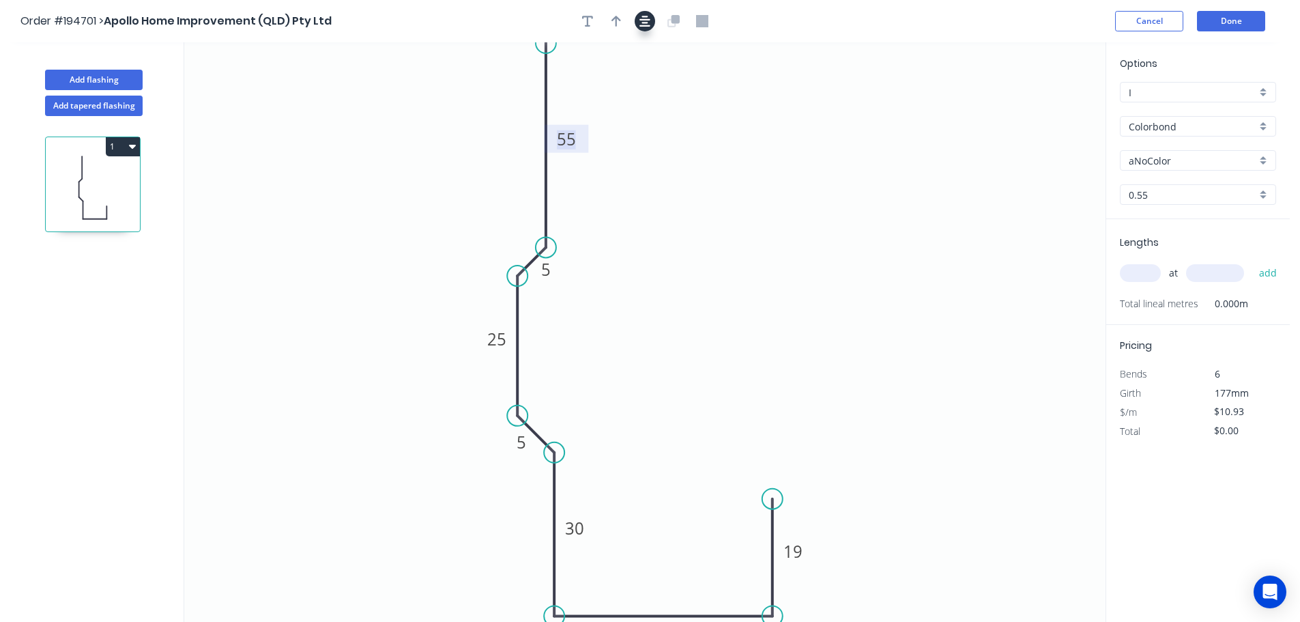
click at [638, 26] on button "button" at bounding box center [645, 21] width 20 height 20
click at [624, 19] on button "button" at bounding box center [616, 21] width 20 height 20
drag, startPoint x: 1037, startPoint y: 109, endPoint x: 285, endPoint y: 222, distance: 760.6
click at [619, 17] on icon "button" at bounding box center [616, 20] width 10 height 13
click at [620, 17] on icon "button" at bounding box center [616, 21] width 10 height 12
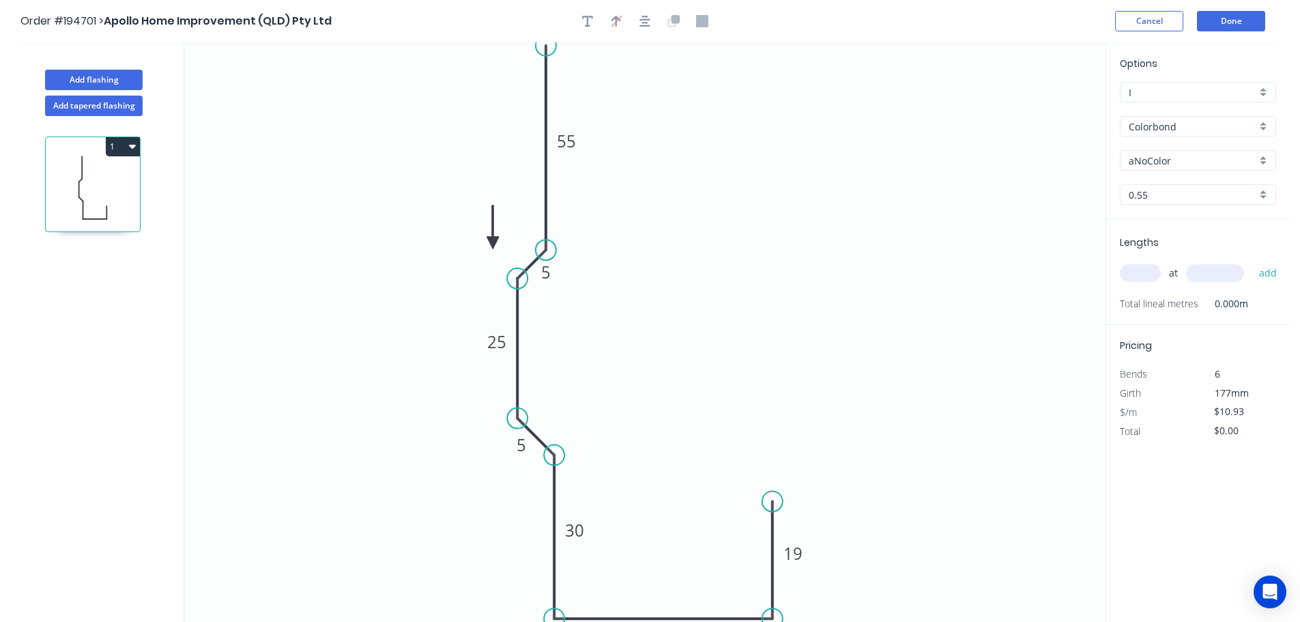
drag, startPoint x: 661, startPoint y: 222, endPoint x: 483, endPoint y: 243, distance: 180.0
click at [487, 243] on icon at bounding box center [493, 227] width 12 height 44
drag, startPoint x: 483, startPoint y: 240, endPoint x: 548, endPoint y: 260, distance: 68.4
click at [291, 295] on icon at bounding box center [277, 294] width 44 height 12
click at [1183, 158] on input "aNoColor" at bounding box center [1193, 161] width 128 height 14
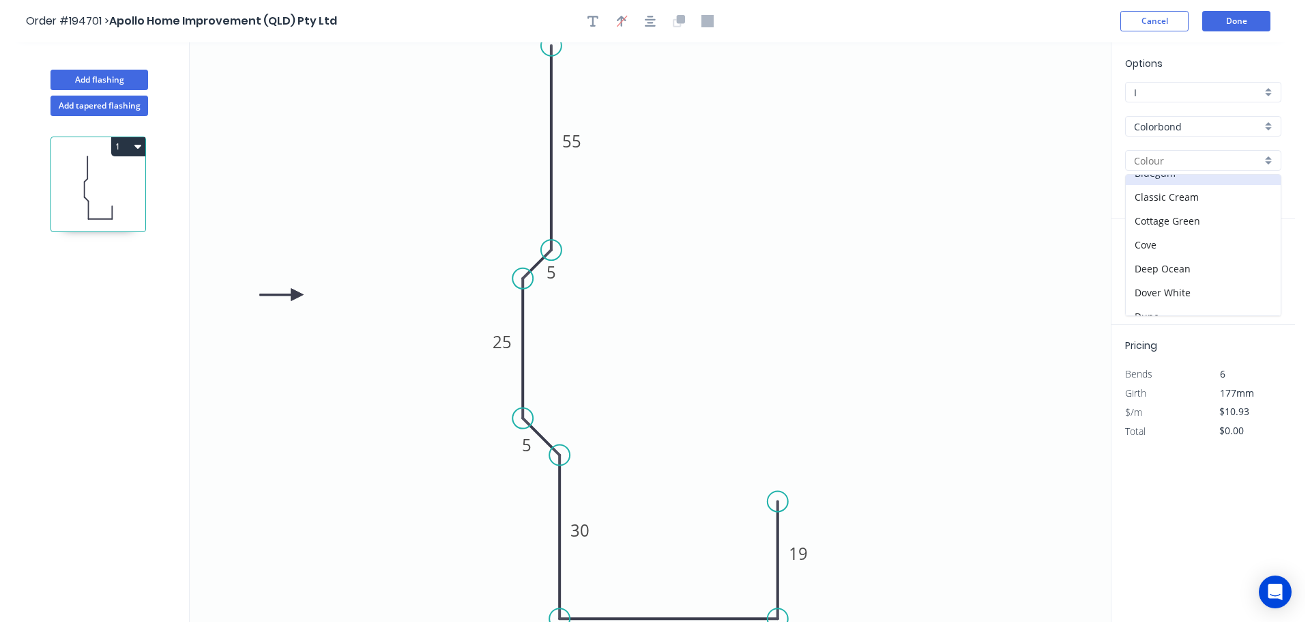
scroll to position [68, 0]
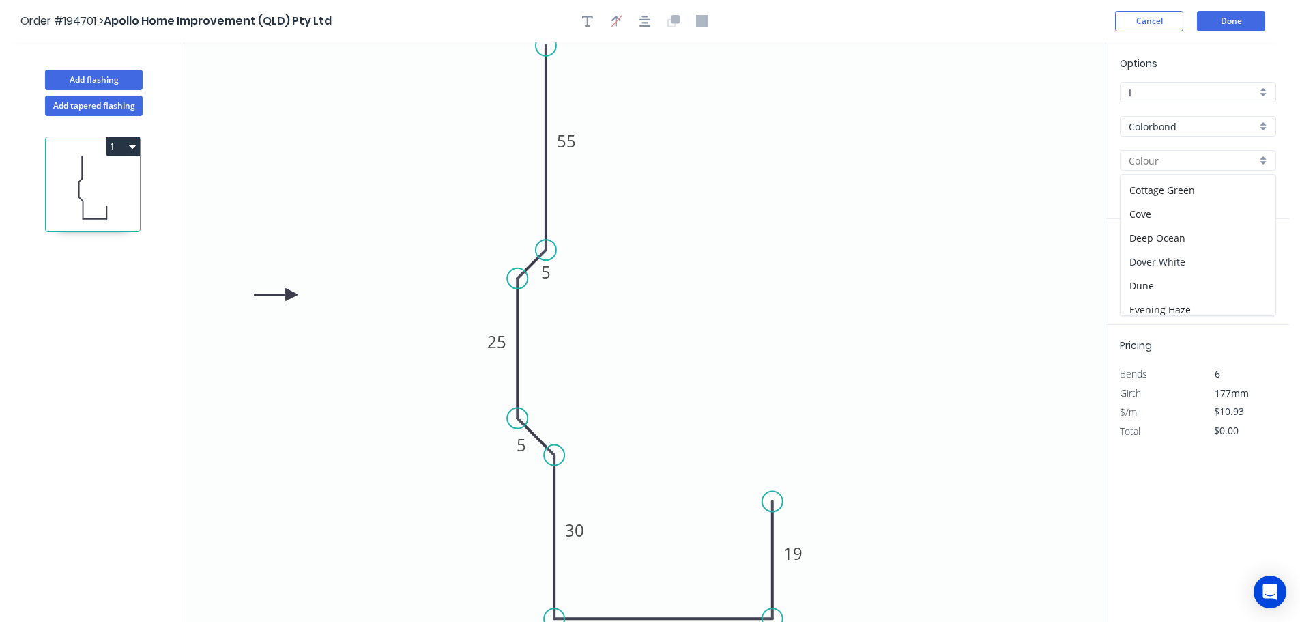
click at [1171, 250] on div "Dover White" at bounding box center [1198, 262] width 155 height 24
type input "Dover White"
click at [1134, 269] on input "text" at bounding box center [1140, 273] width 41 height 18
type input "2"
type input "5500"
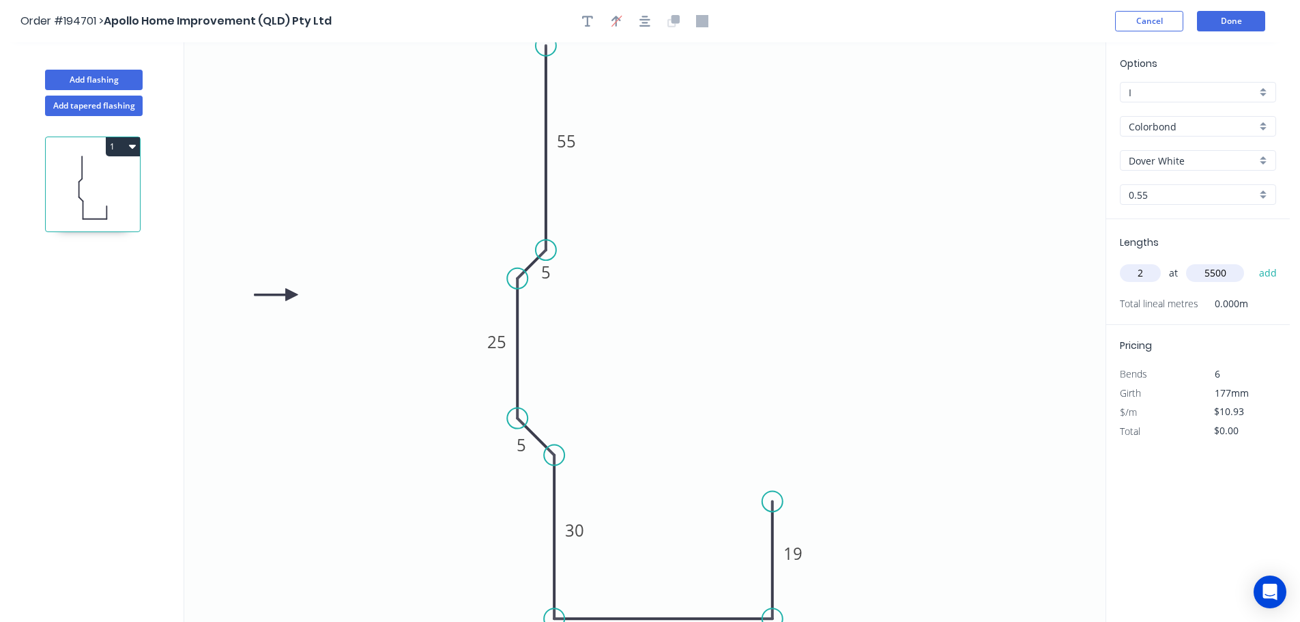
click at [1252, 261] on button "add" at bounding box center [1268, 272] width 32 height 23
type input "$120.23"
type input "1"
type input "6500"
click at [1252, 261] on button "add" at bounding box center [1268, 272] width 32 height 23
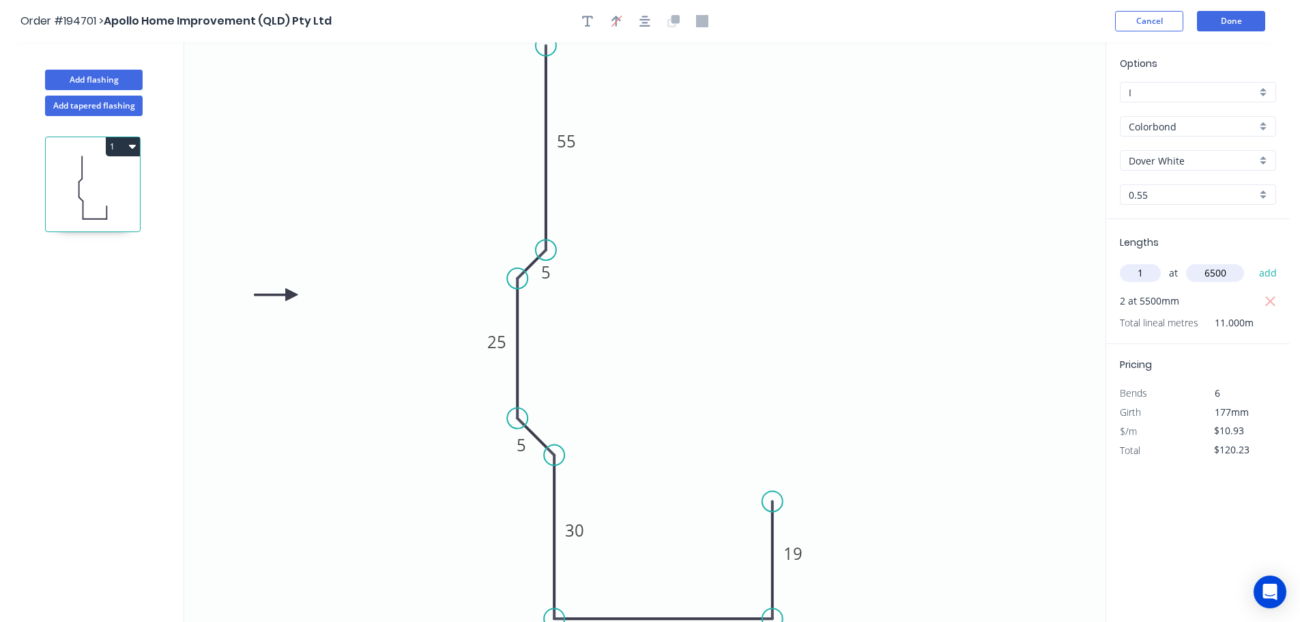
type input "$191.28"
click at [1227, 20] on button "Done" at bounding box center [1231, 21] width 68 height 20
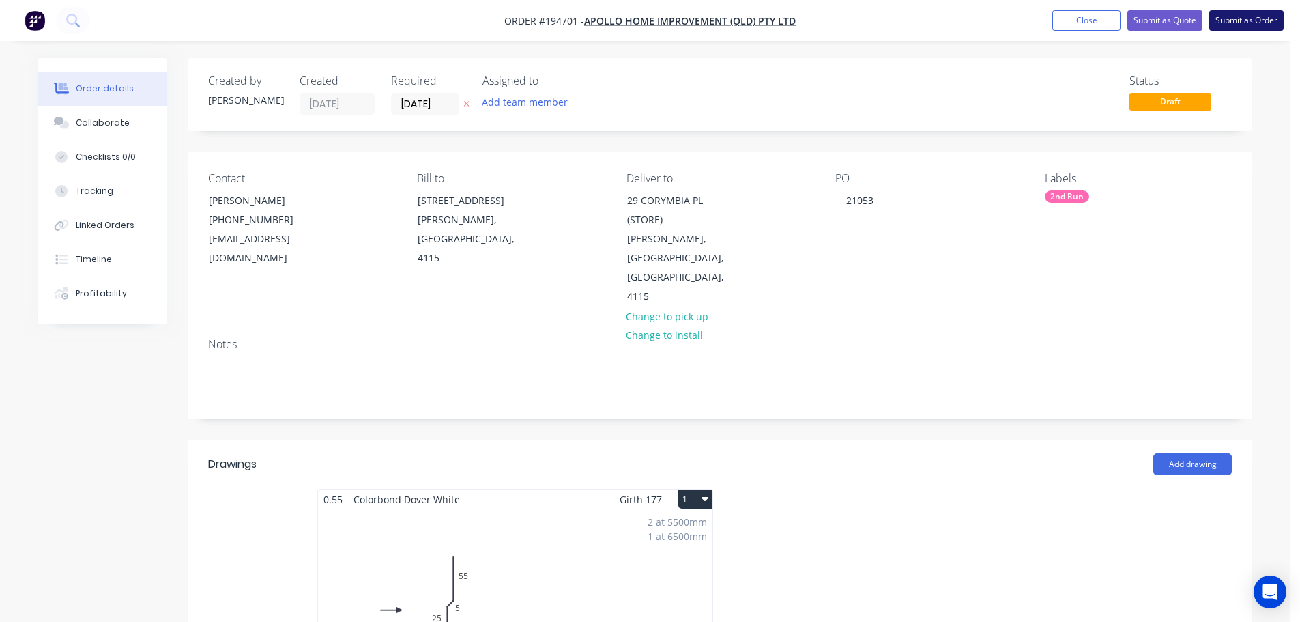
click at [1237, 30] on button "Submit as Order" at bounding box center [1246, 20] width 74 height 20
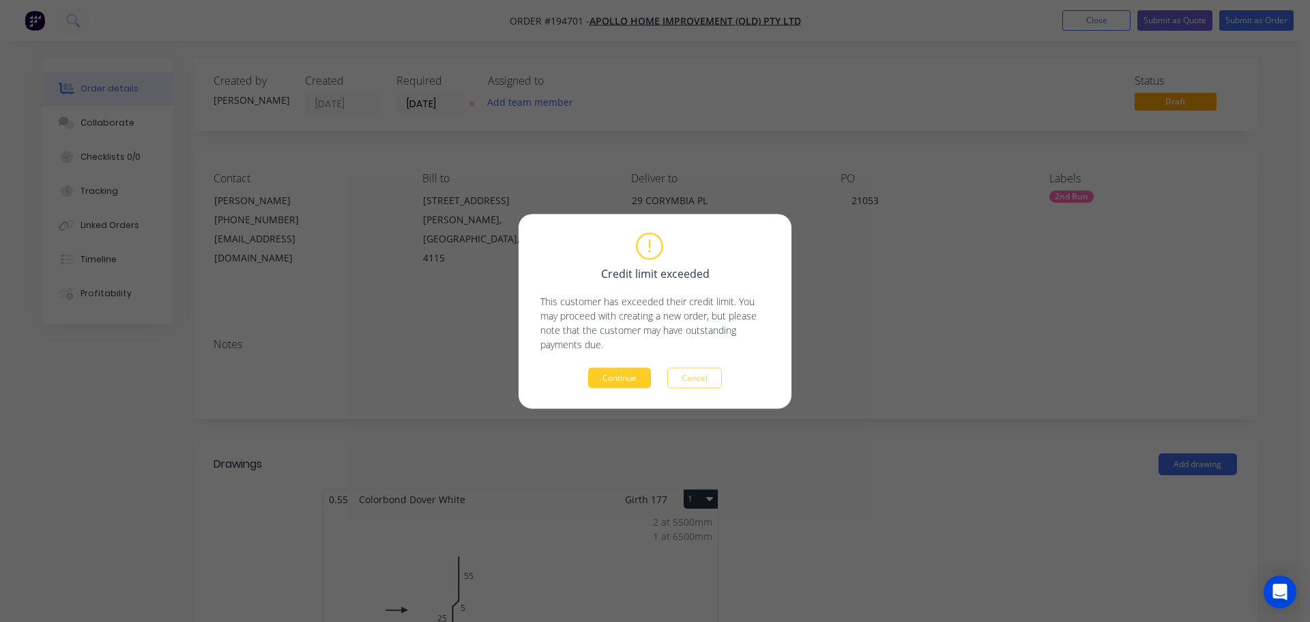
click at [633, 377] on button "Continue" at bounding box center [619, 377] width 63 height 20
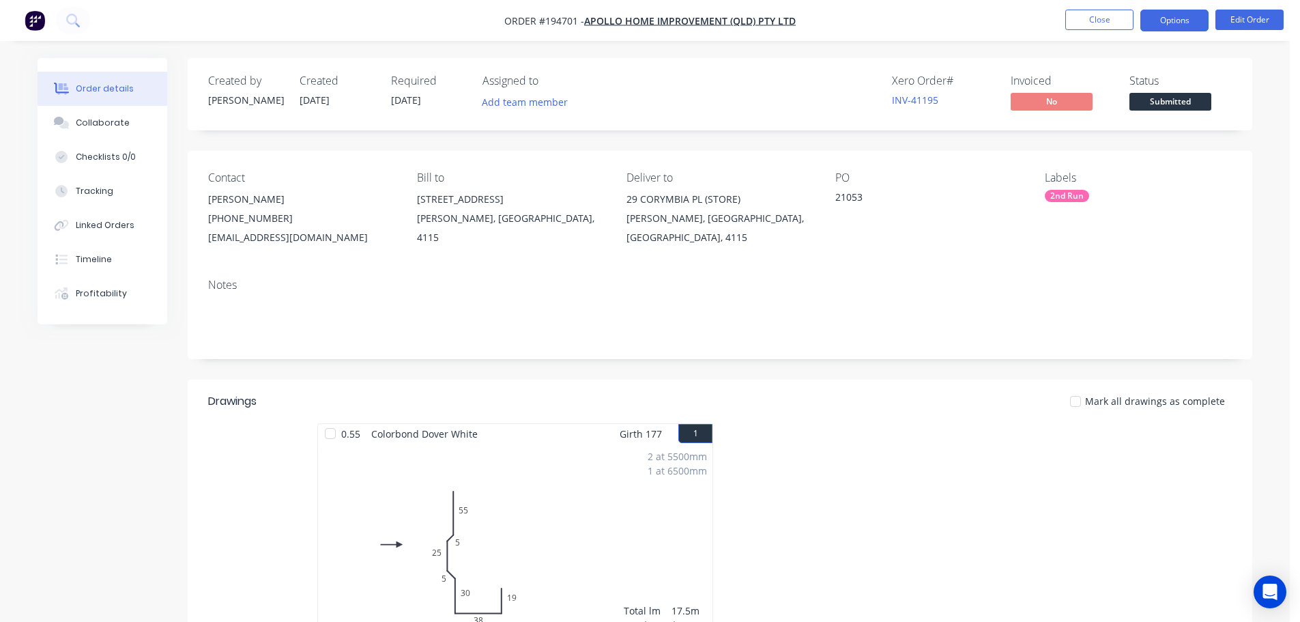
click at [1187, 28] on button "Options" at bounding box center [1174, 21] width 68 height 22
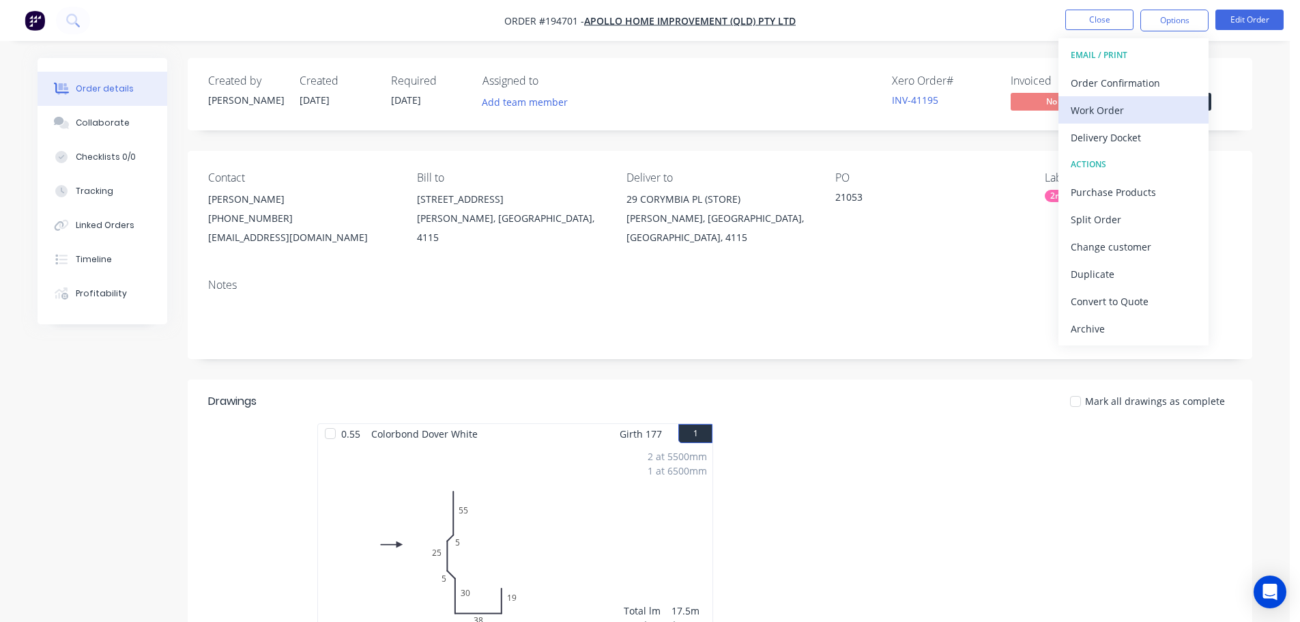
click at [1157, 116] on div "Work Order" at bounding box center [1134, 110] width 126 height 20
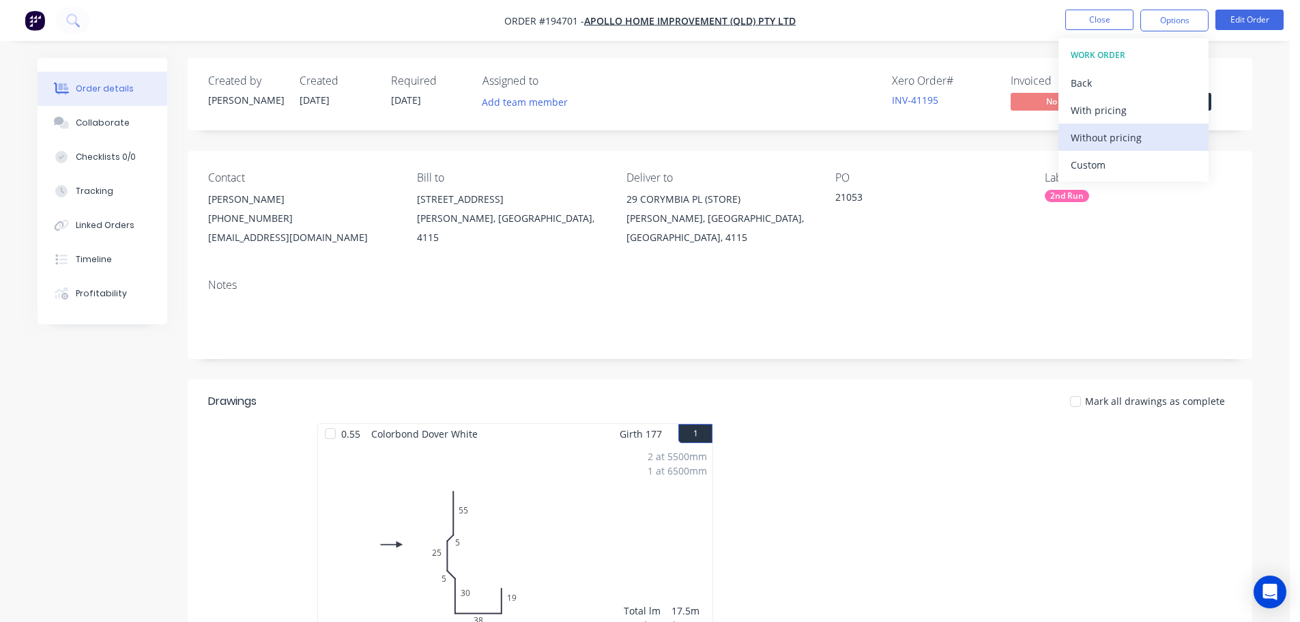
click at [1150, 141] on div "Without pricing" at bounding box center [1134, 138] width 126 height 20
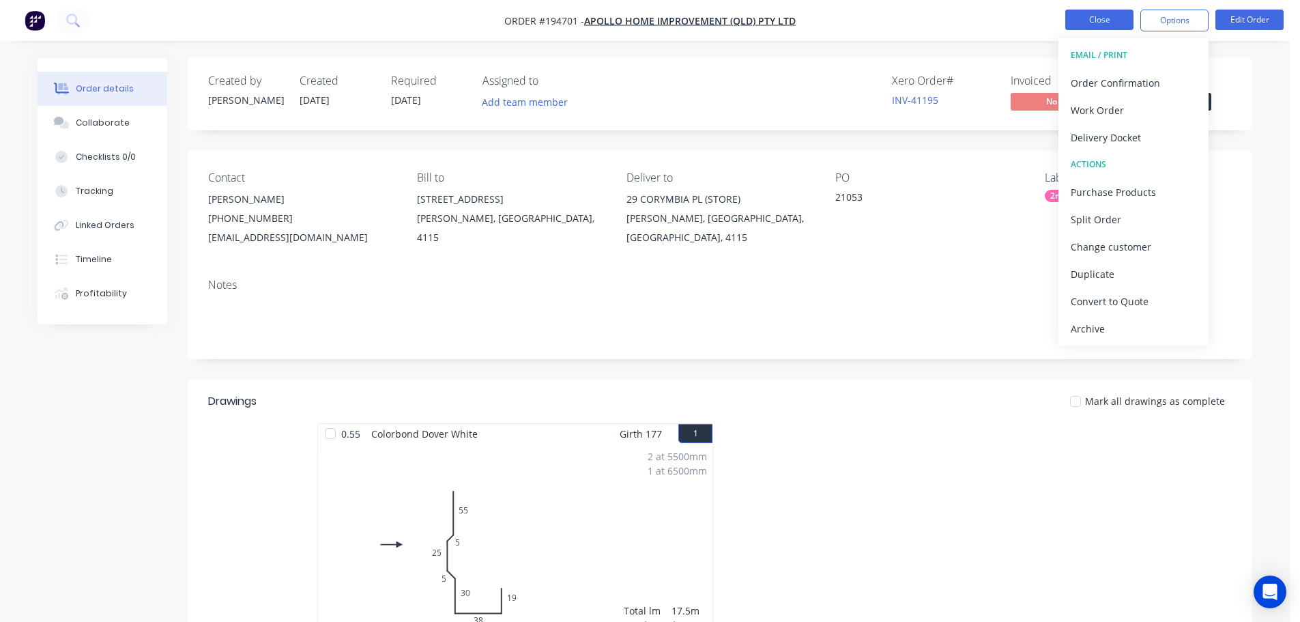
click at [1097, 19] on button "Close" at bounding box center [1099, 20] width 68 height 20
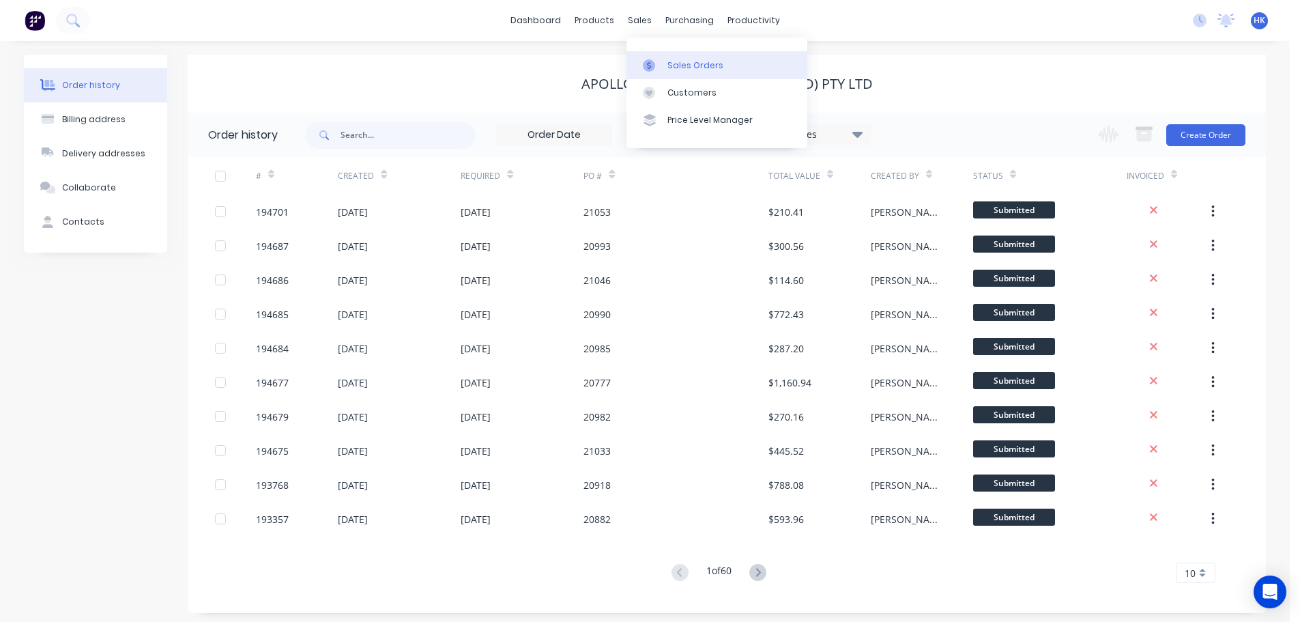
click at [674, 68] on div "Sales Orders" at bounding box center [695, 65] width 56 height 12
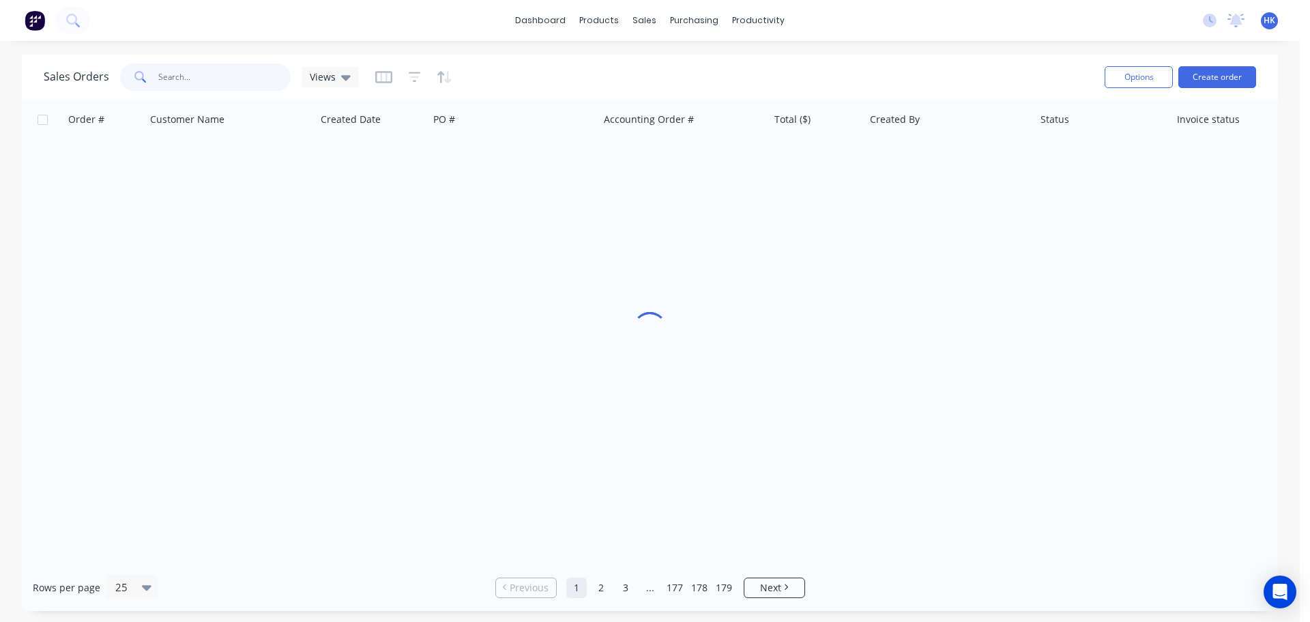
click at [212, 78] on input "text" at bounding box center [224, 76] width 133 height 27
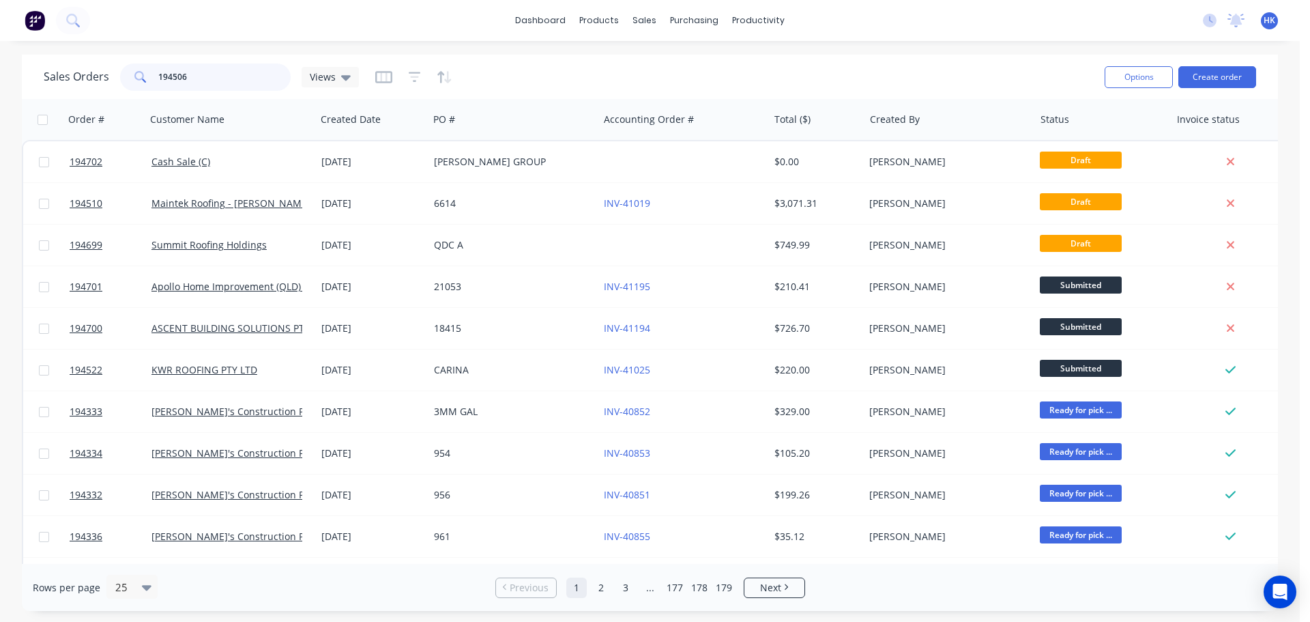
type input "194506"
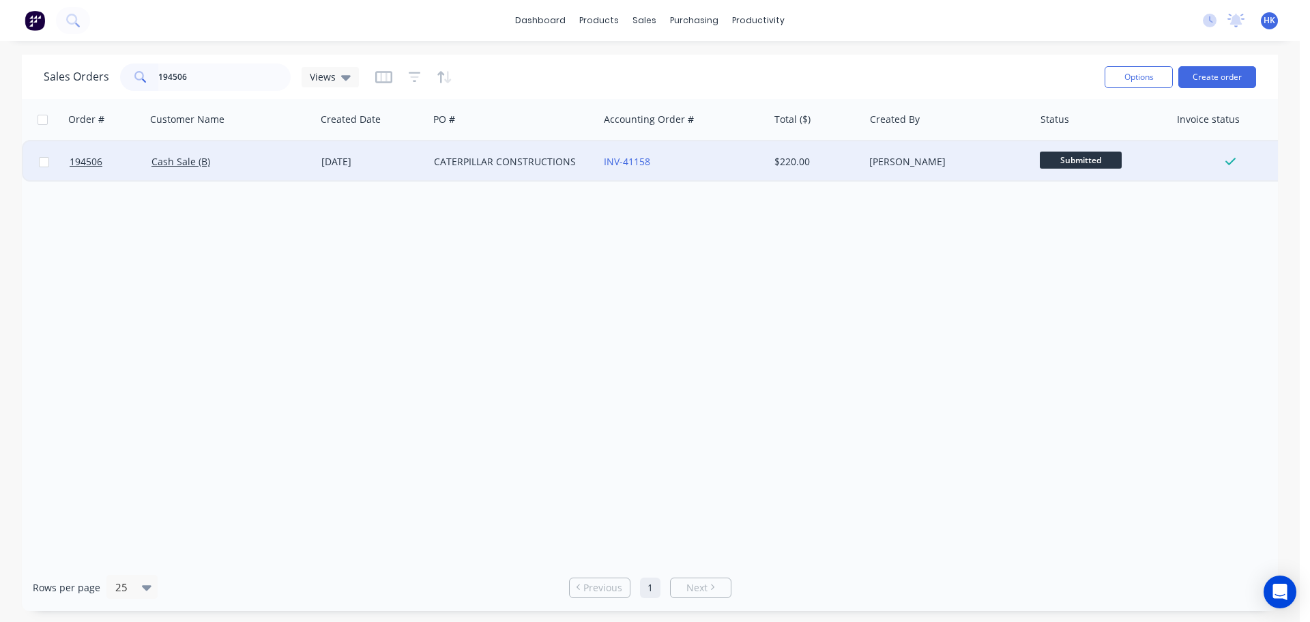
click at [398, 175] on div "[DATE]" at bounding box center [372, 161] width 113 height 41
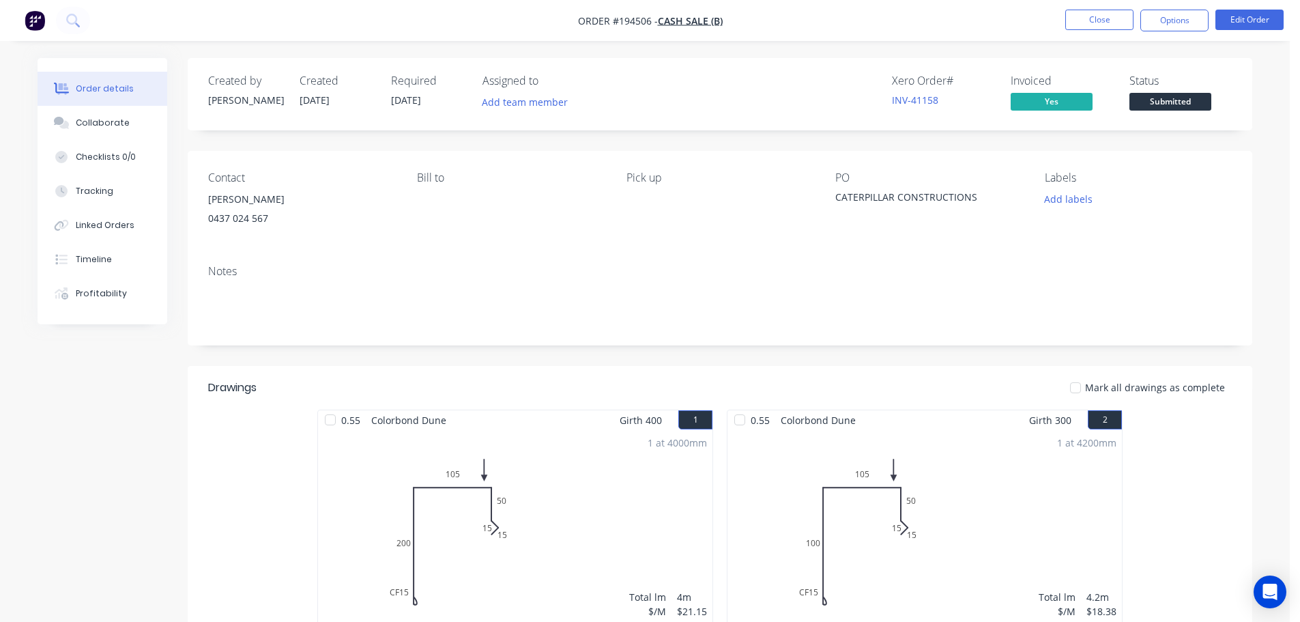
click at [1168, 106] on span "Submitted" at bounding box center [1170, 101] width 82 height 17
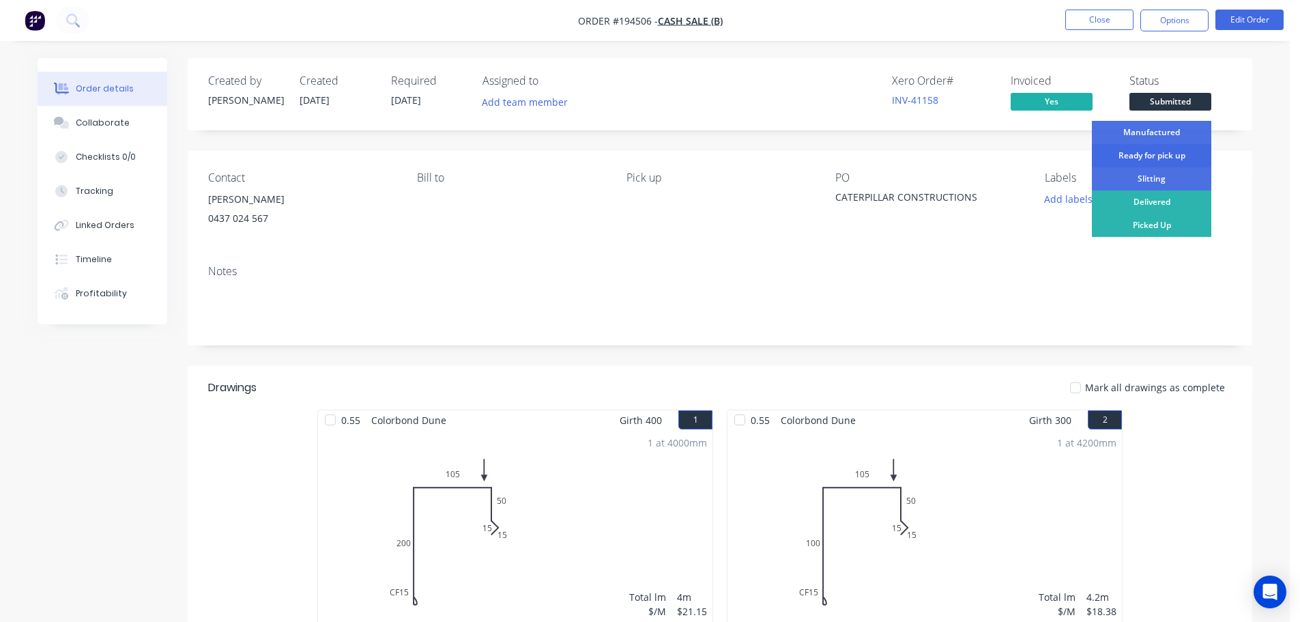
click at [1172, 161] on div "Ready for pick up" at bounding box center [1151, 155] width 119 height 23
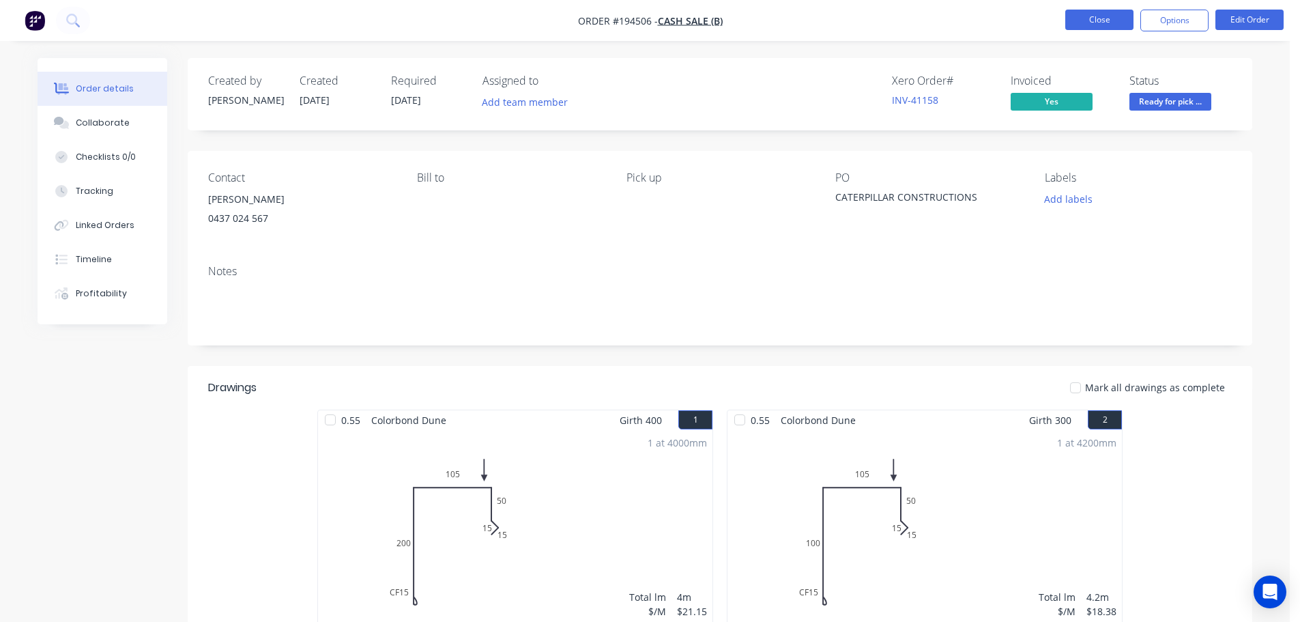
click at [1104, 20] on button "Close" at bounding box center [1099, 20] width 68 height 20
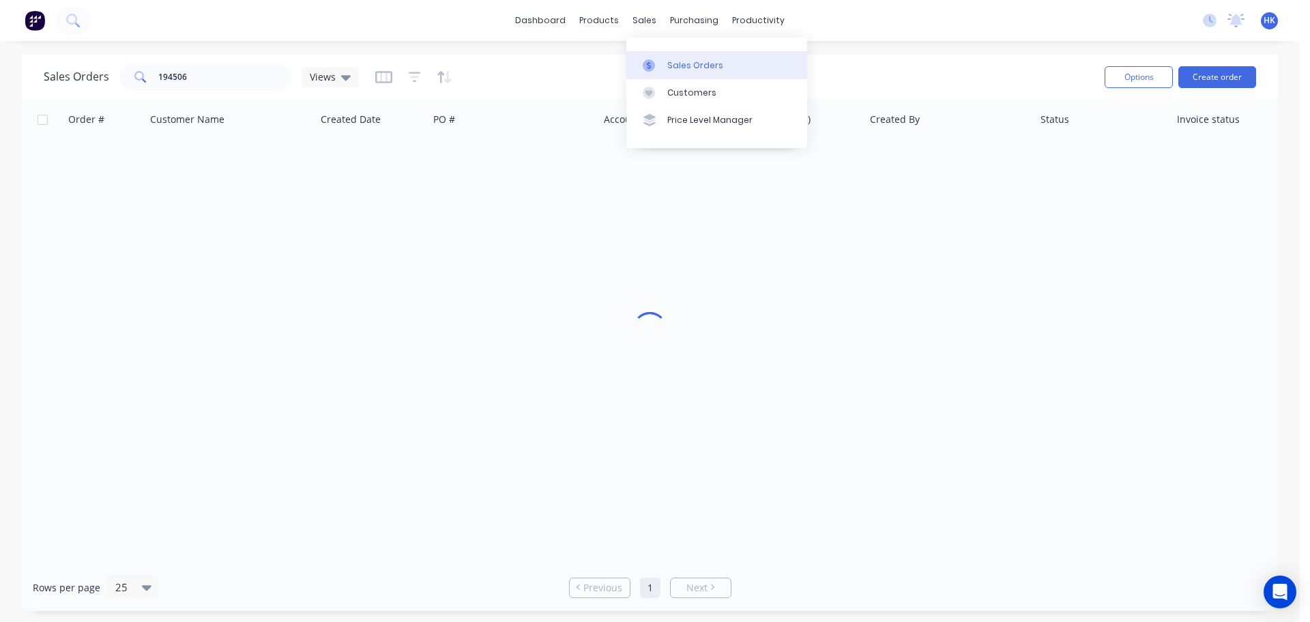
drag, startPoint x: 666, startPoint y: 48, endPoint x: 673, endPoint y: 66, distance: 19.0
click at [666, 48] on div "Sales Orders Customers Price Level Manager" at bounding box center [717, 93] width 181 height 110
click at [673, 66] on div "Sales Orders" at bounding box center [695, 65] width 56 height 12
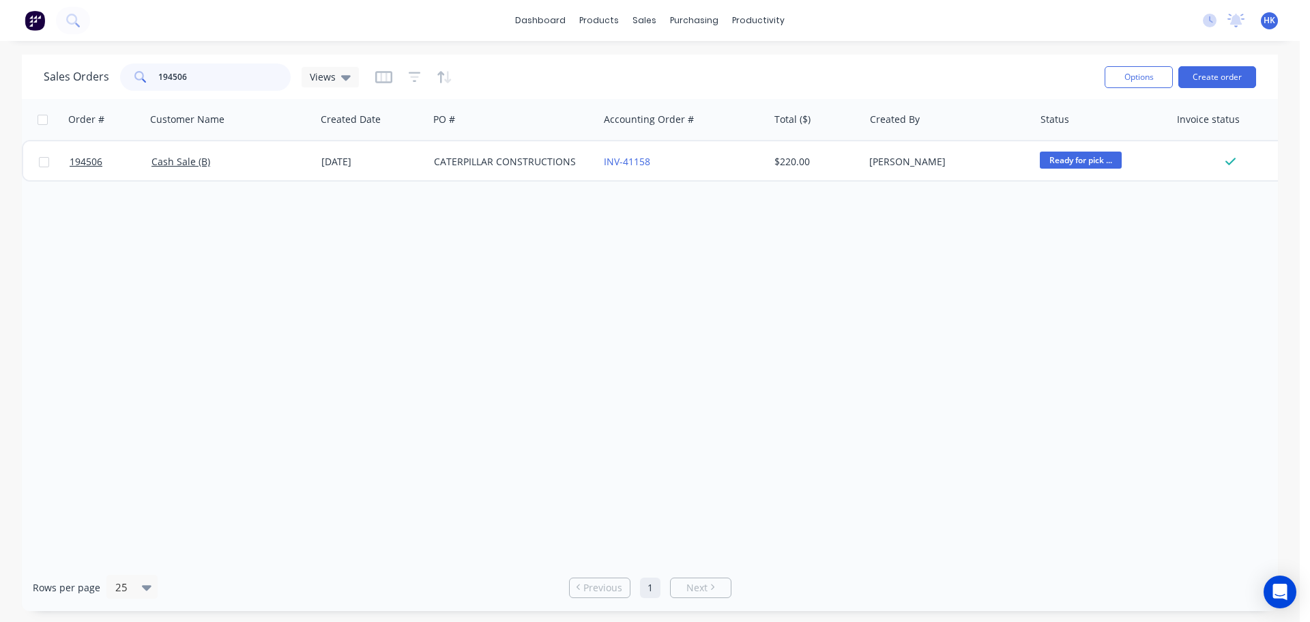
drag, startPoint x: 154, startPoint y: 88, endPoint x: 121, endPoint y: 89, distance: 32.8
click at [121, 89] on div "194506" at bounding box center [205, 76] width 171 height 27
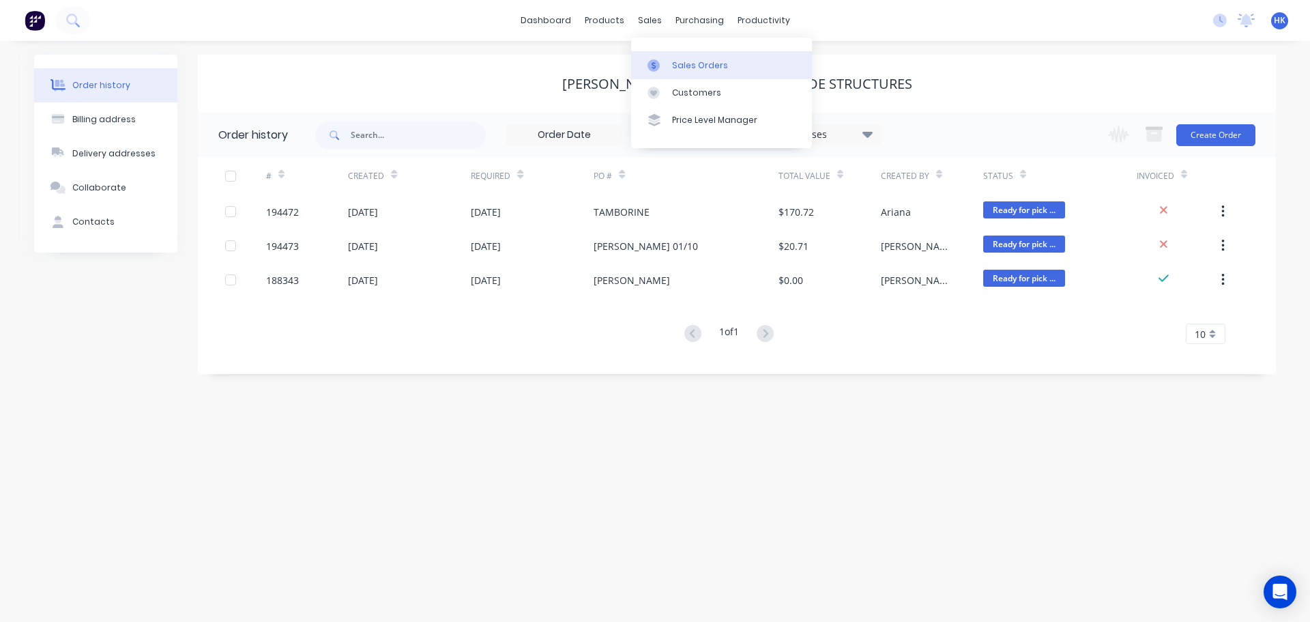
click at [666, 60] on div at bounding box center [658, 65] width 20 height 12
